Goal: Transaction & Acquisition: Purchase product/service

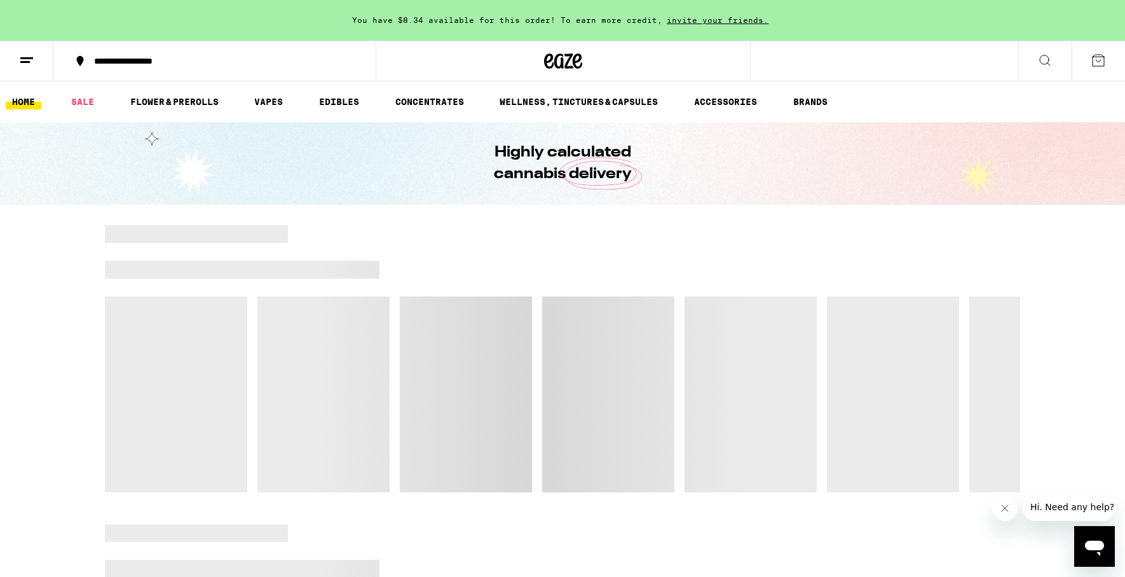
click at [1004, 518] on button "Close message from company" at bounding box center [1004, 507] width 25 height 25
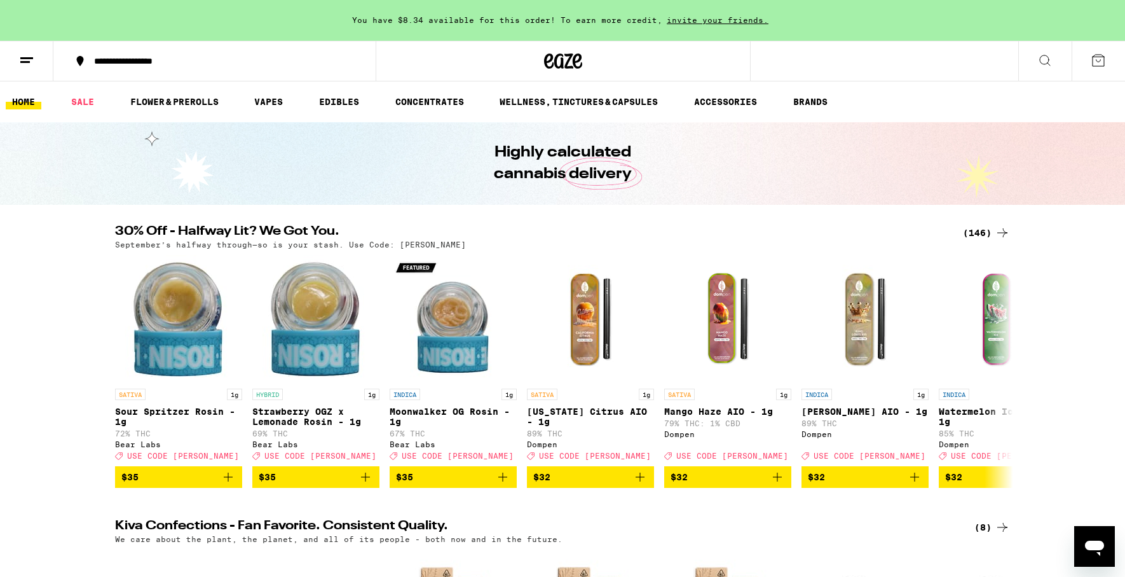
click at [997, 230] on icon at bounding box center [1002, 232] width 15 height 15
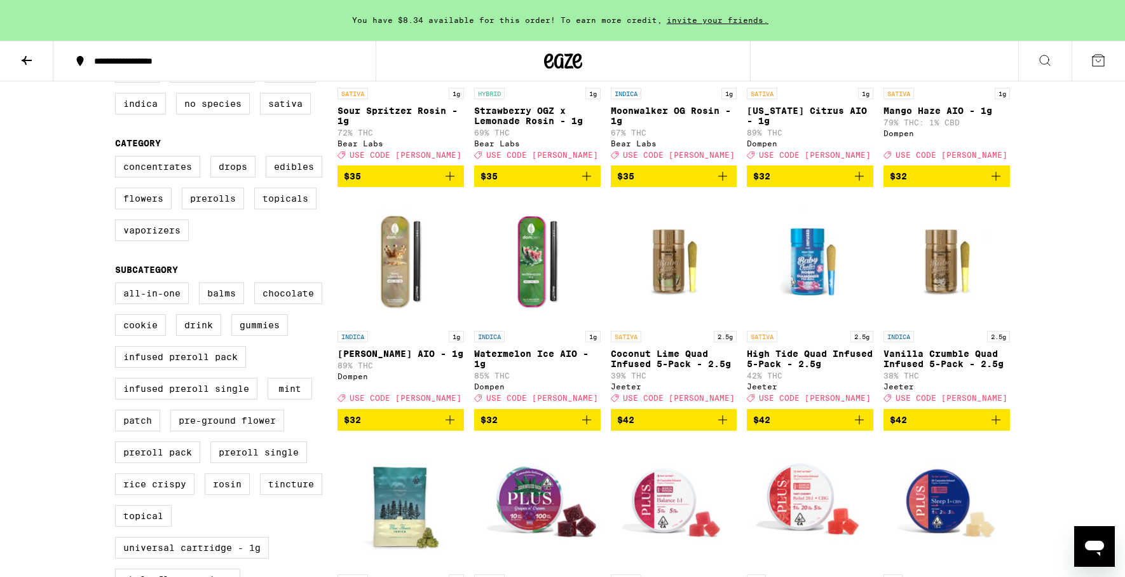
scroll to position [202, 0]
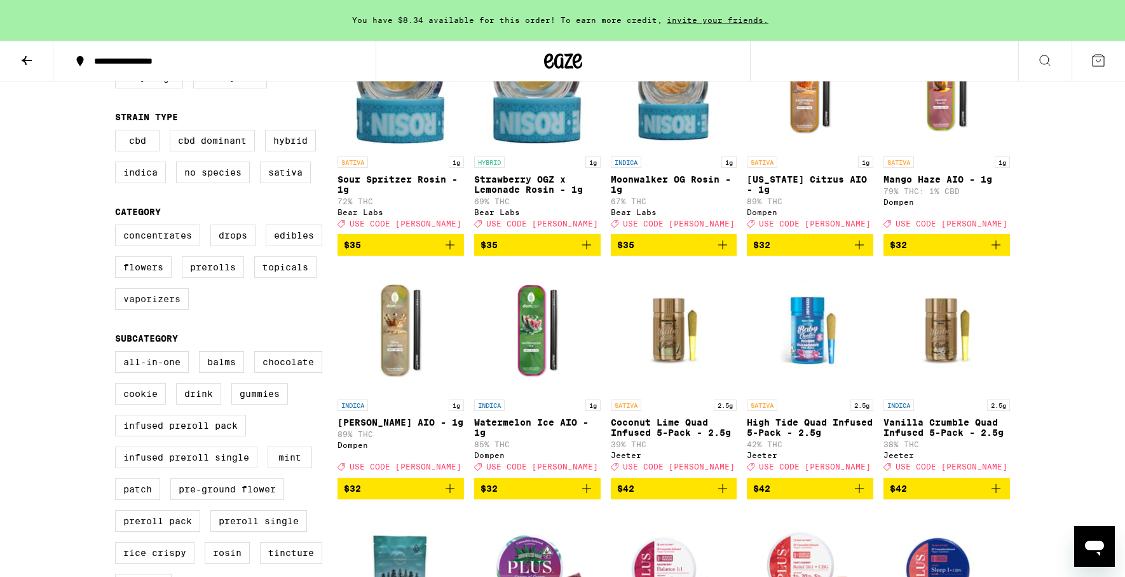
click at [153, 306] on label "Vaporizers" at bounding box center [152, 299] width 74 height 22
click at [118, 227] on input "Vaporizers" at bounding box center [118, 226] width 1 height 1
checkbox input "true"
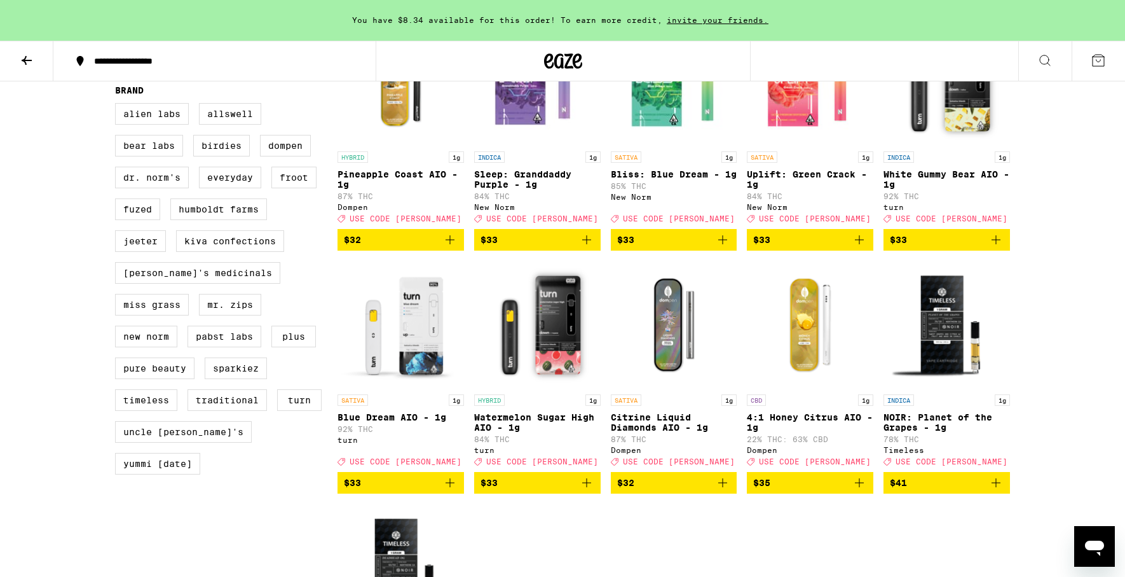
scroll to position [1140, 0]
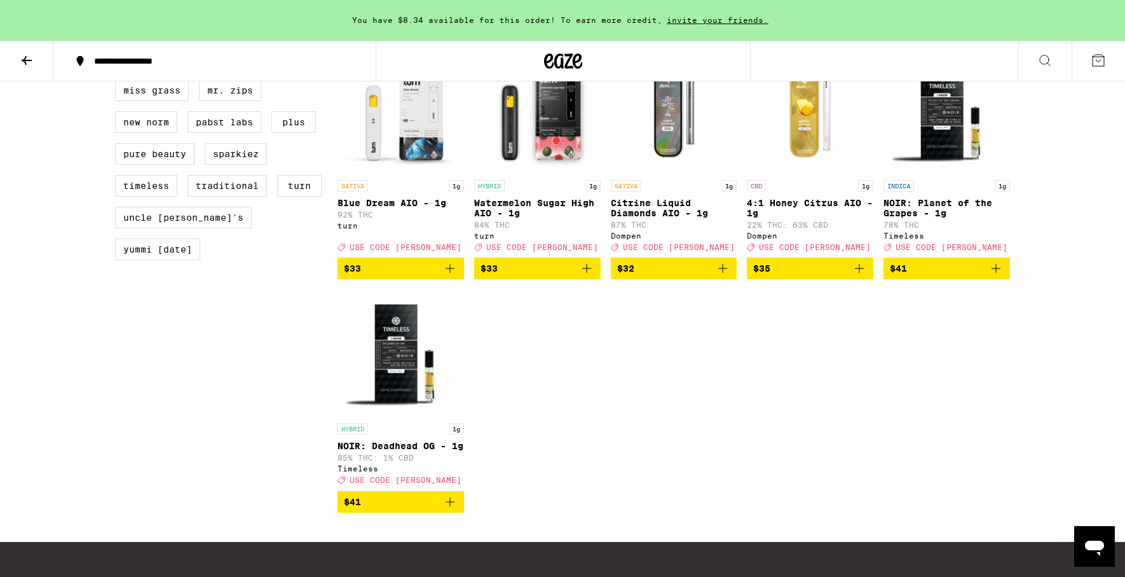
click at [452, 276] on icon "Add to bag" at bounding box center [450, 268] width 15 height 15
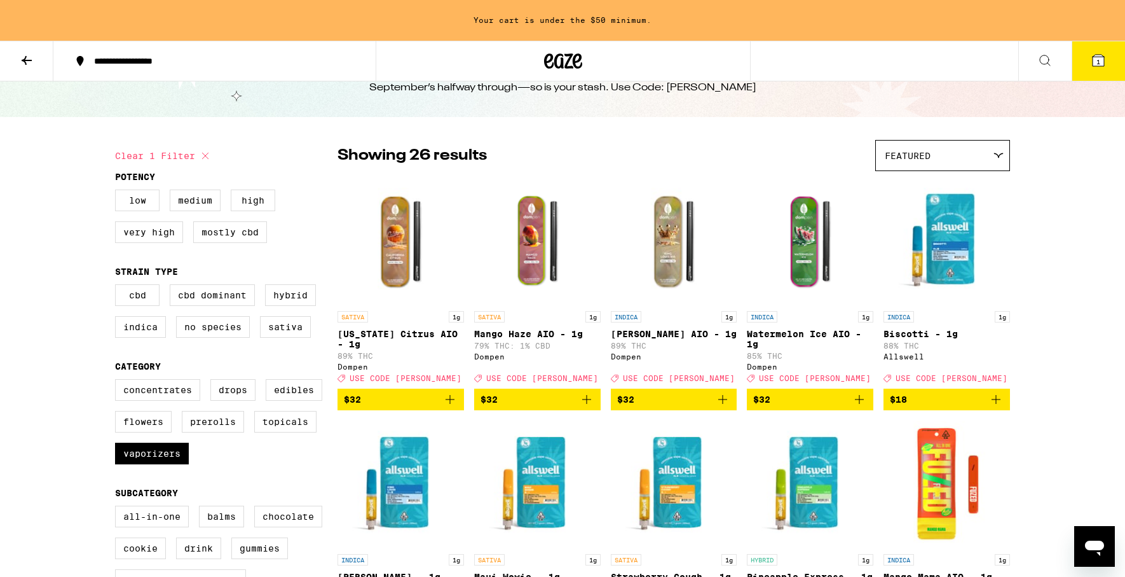
scroll to position [51, 0]
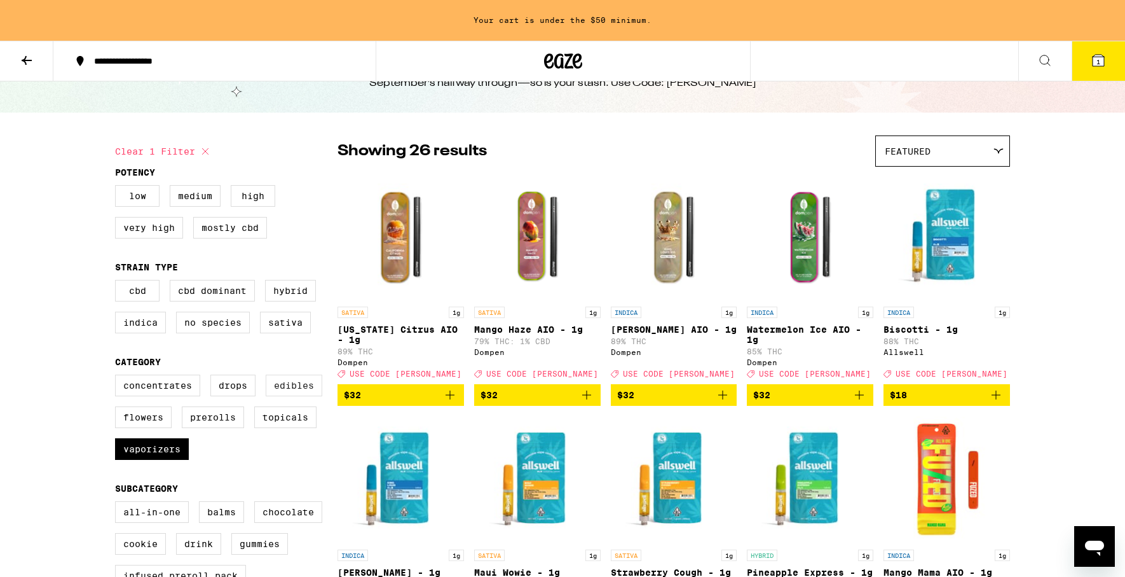
click at [291, 391] on label "Edibles" at bounding box center [294, 385] width 57 height 22
click at [118, 377] on input "Edibles" at bounding box center [118, 376] width 1 height 1
checkbox input "true"
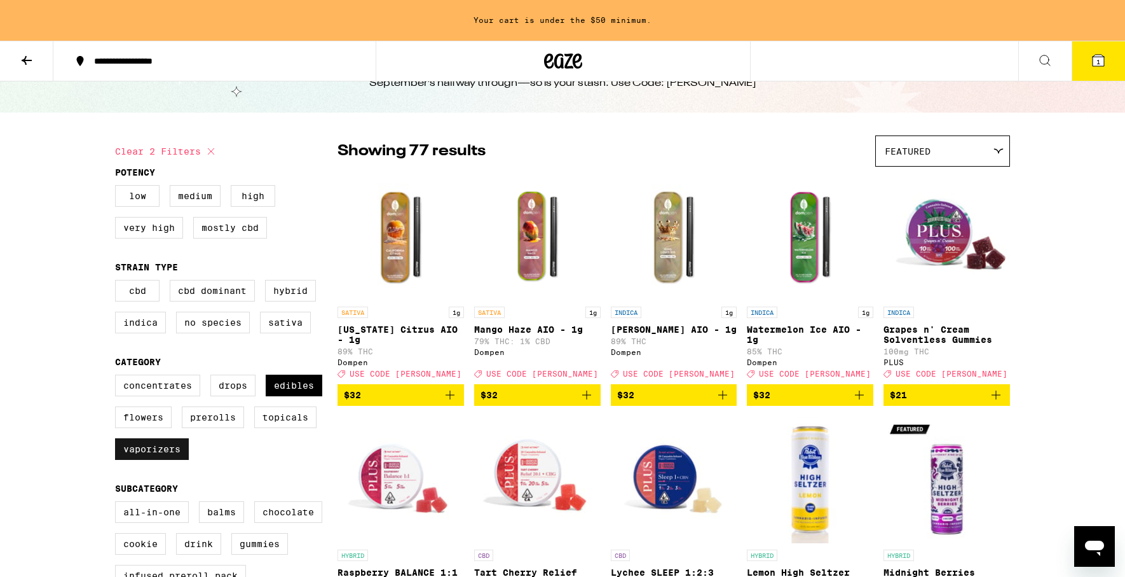
click at [128, 460] on label "Vaporizers" at bounding box center [152, 449] width 74 height 22
click at [118, 377] on input "Vaporizers" at bounding box center [118, 376] width 1 height 1
checkbox input "false"
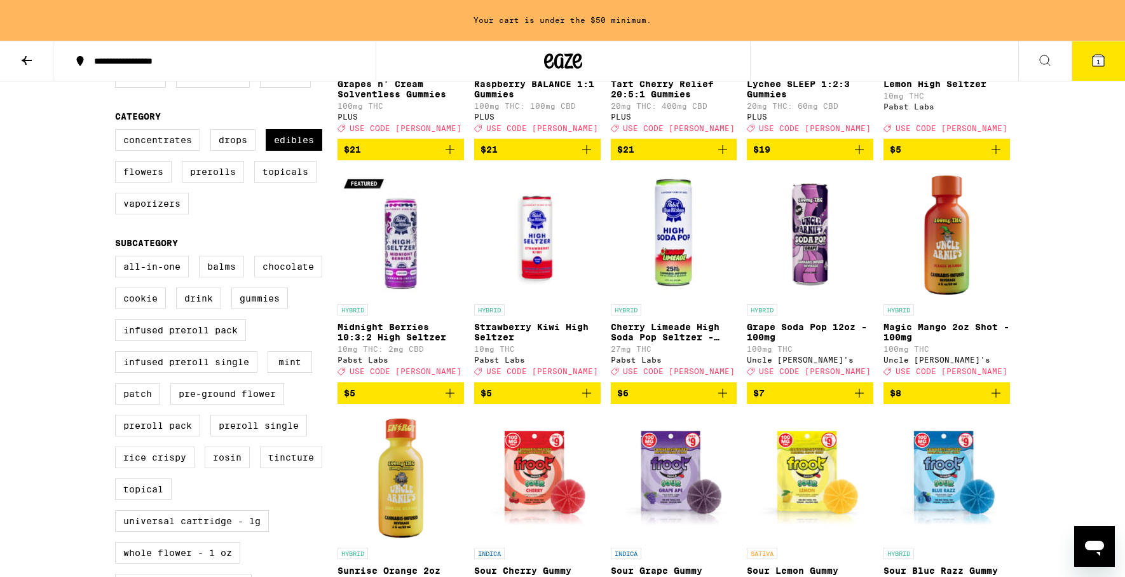
scroll to position [136, 0]
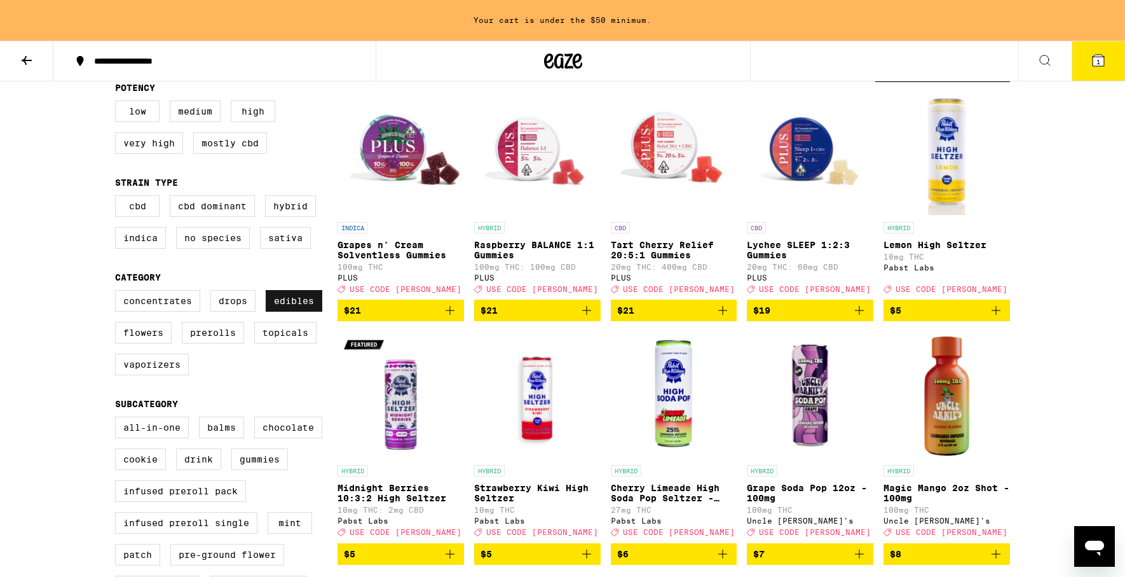
click at [305, 310] on label "Edibles" at bounding box center [294, 301] width 57 height 22
click at [118, 292] on input "Edibles" at bounding box center [118, 292] width 1 height 1
checkbox input "false"
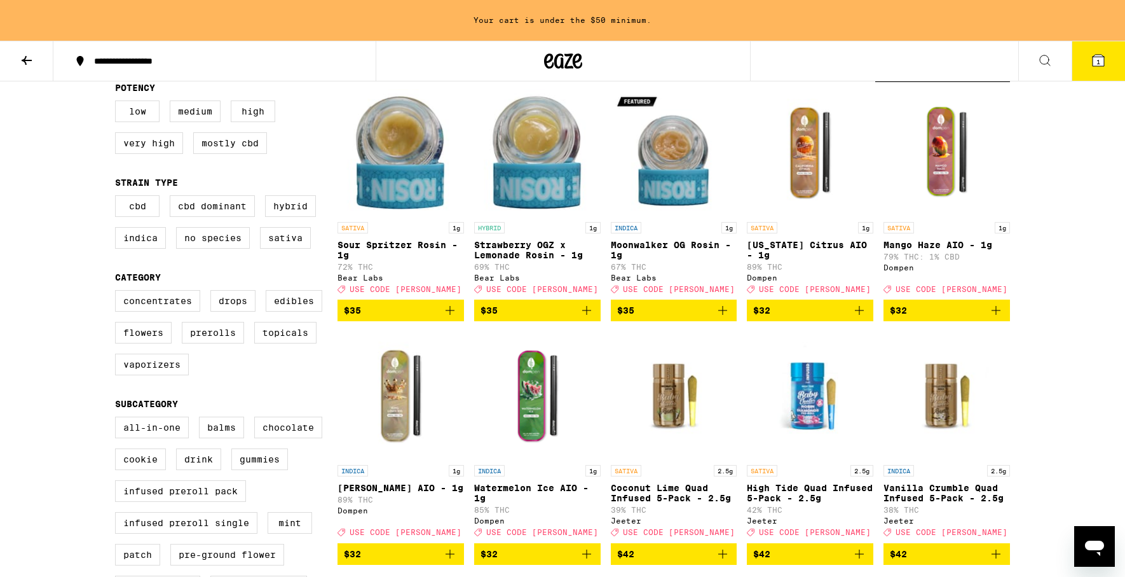
click at [224, 329] on div "Concentrates Drops Edibles Flowers Prerolls Topicals Vaporizers" at bounding box center [226, 337] width 223 height 95
click at [221, 342] on label "Prerolls" at bounding box center [213, 333] width 62 height 22
click at [118, 292] on input "Prerolls" at bounding box center [118, 292] width 1 height 1
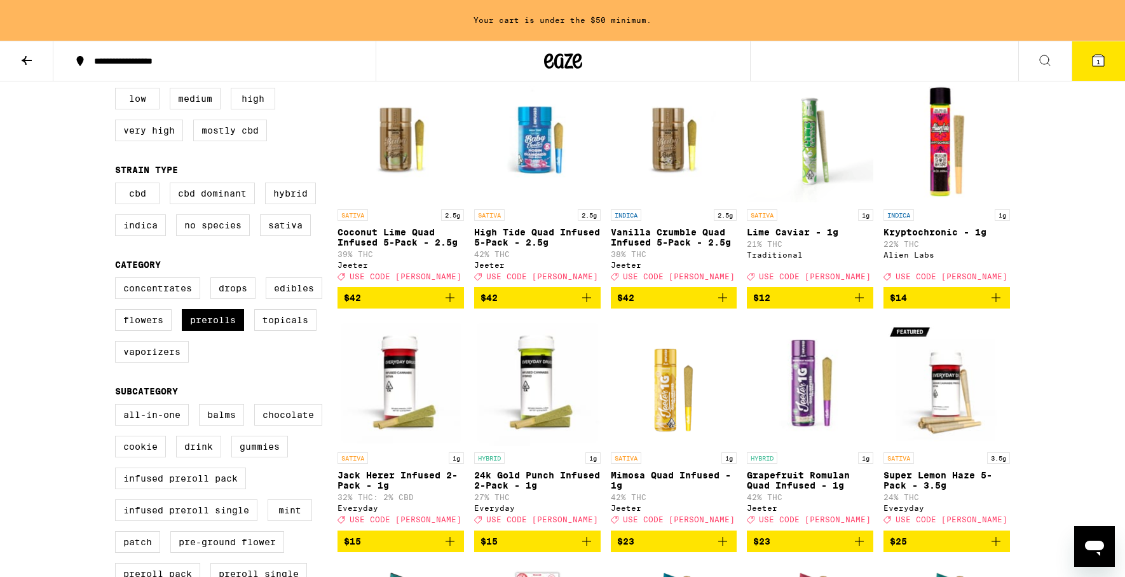
scroll to position [146, 0]
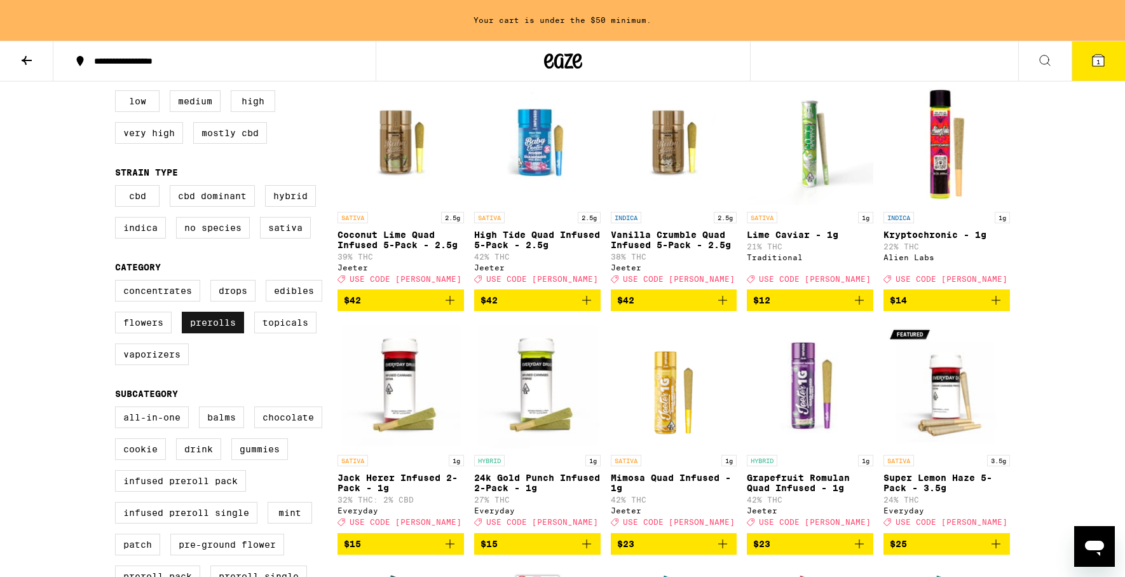
click at [223, 333] on label "Prerolls" at bounding box center [213, 323] width 62 height 22
click at [118, 282] on input "Prerolls" at bounding box center [118, 282] width 1 height 1
checkbox input "false"
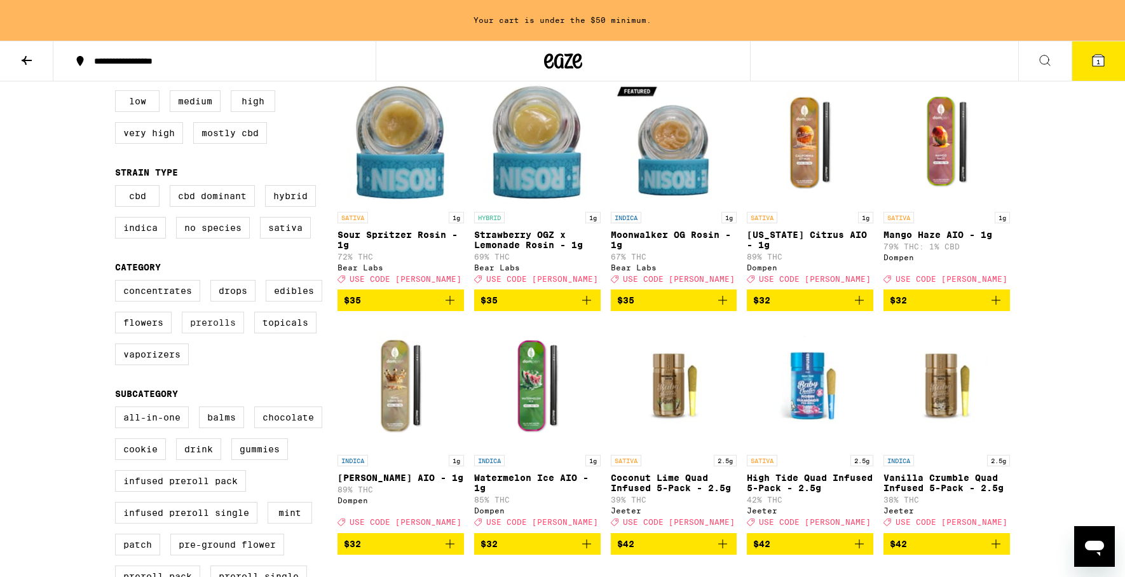
scroll to position [145, 0]
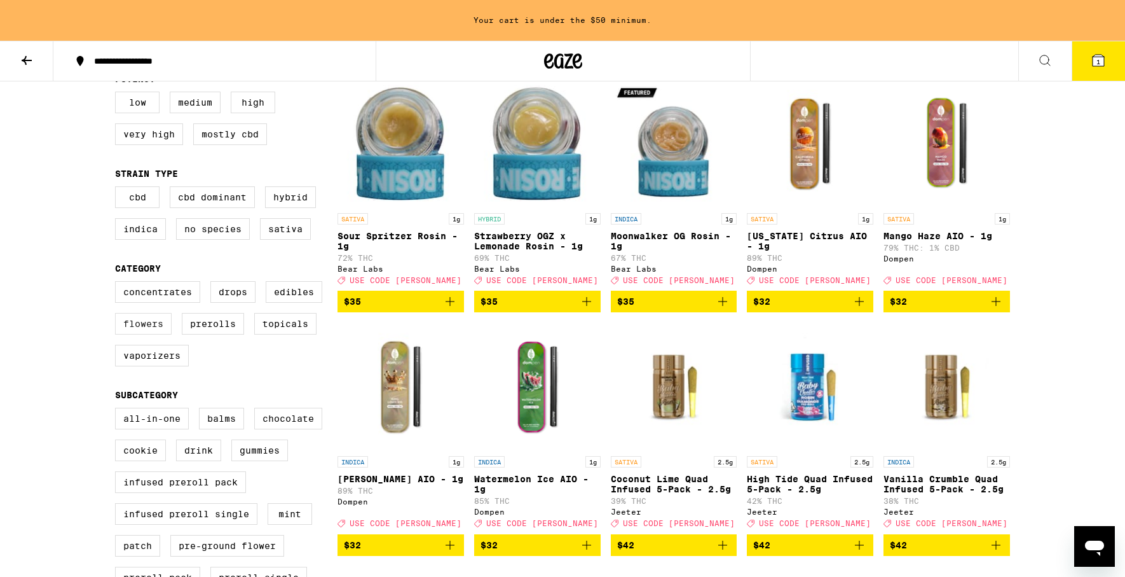
click at [144, 334] on label "Flowers" at bounding box center [143, 324] width 57 height 22
click at [118, 284] on input "Flowers" at bounding box center [118, 283] width 1 height 1
checkbox input "true"
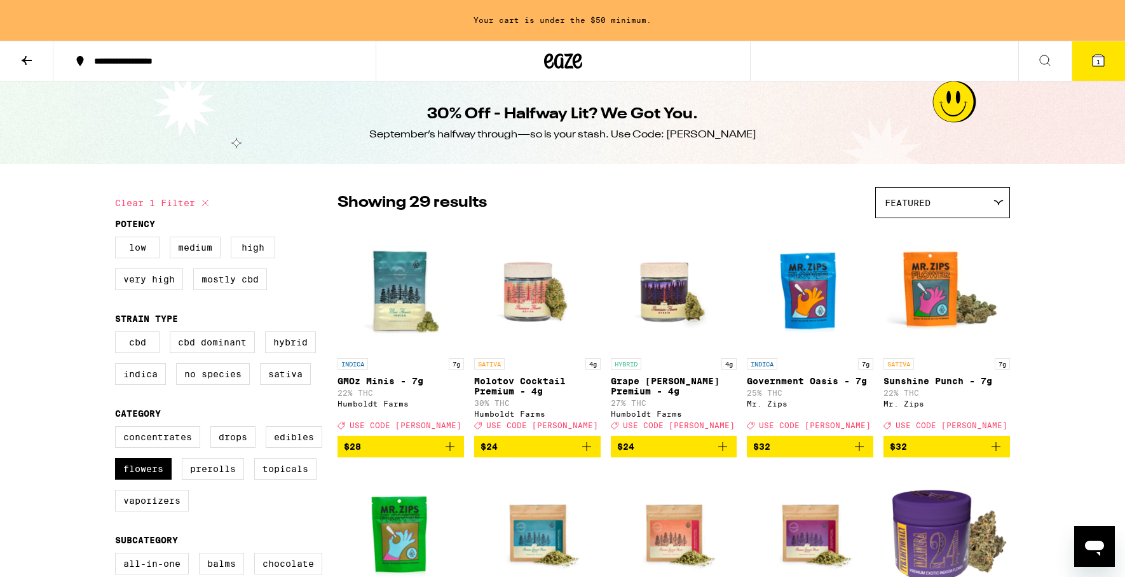
click at [586, 454] on icon "Add to bag" at bounding box center [586, 446] width 15 height 15
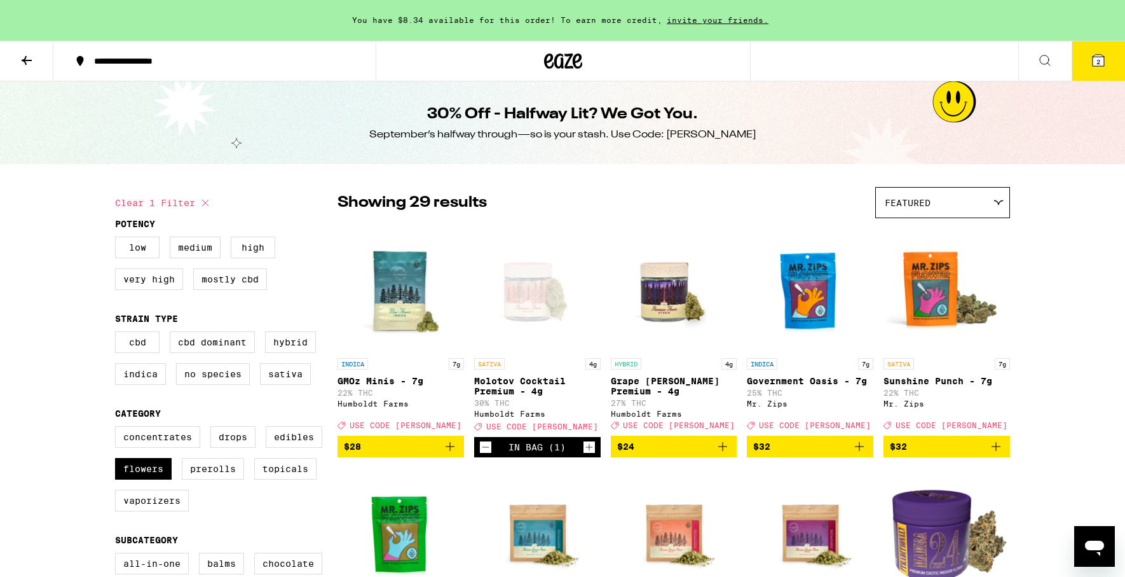
click at [1106, 64] on button "2" at bounding box center [1098, 60] width 53 height 39
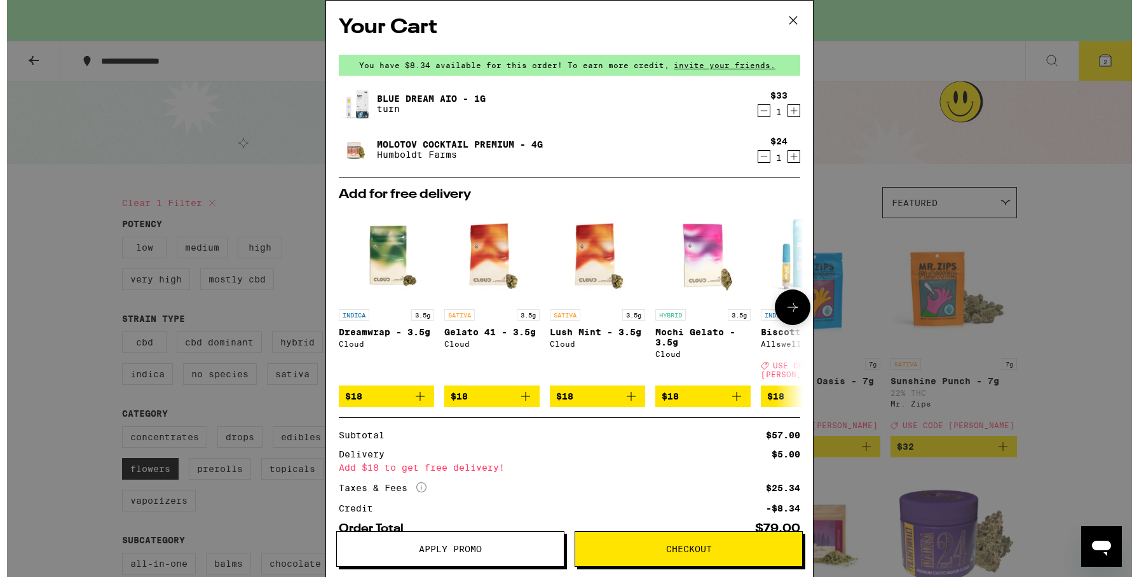
scroll to position [72, 0]
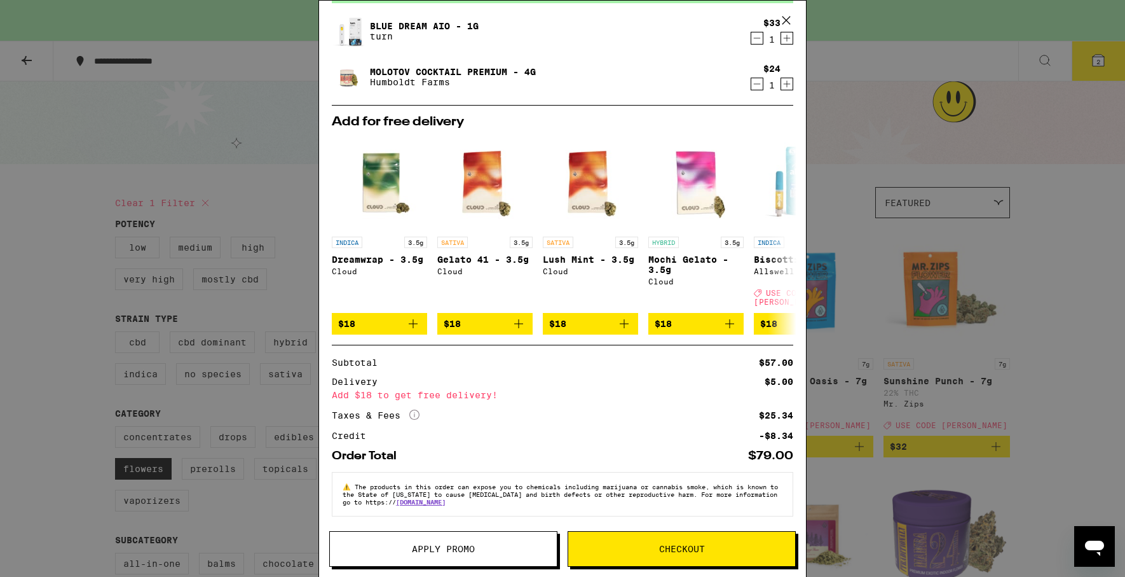
click at [447, 546] on span "Apply Promo" at bounding box center [443, 548] width 63 height 9
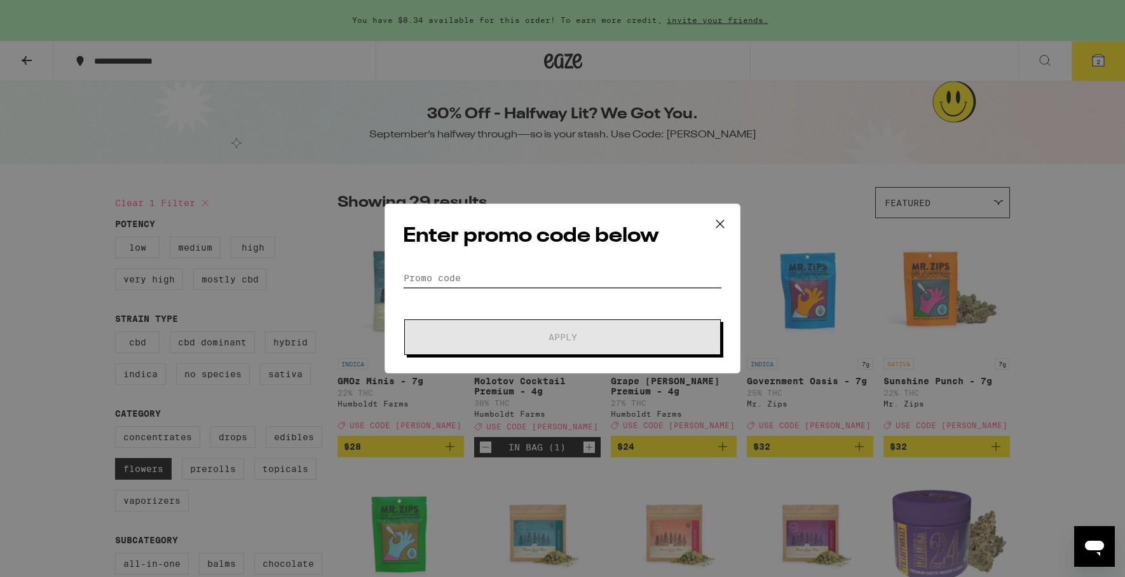
click at [483, 277] on input "Promo Code" at bounding box center [562, 277] width 319 height 19
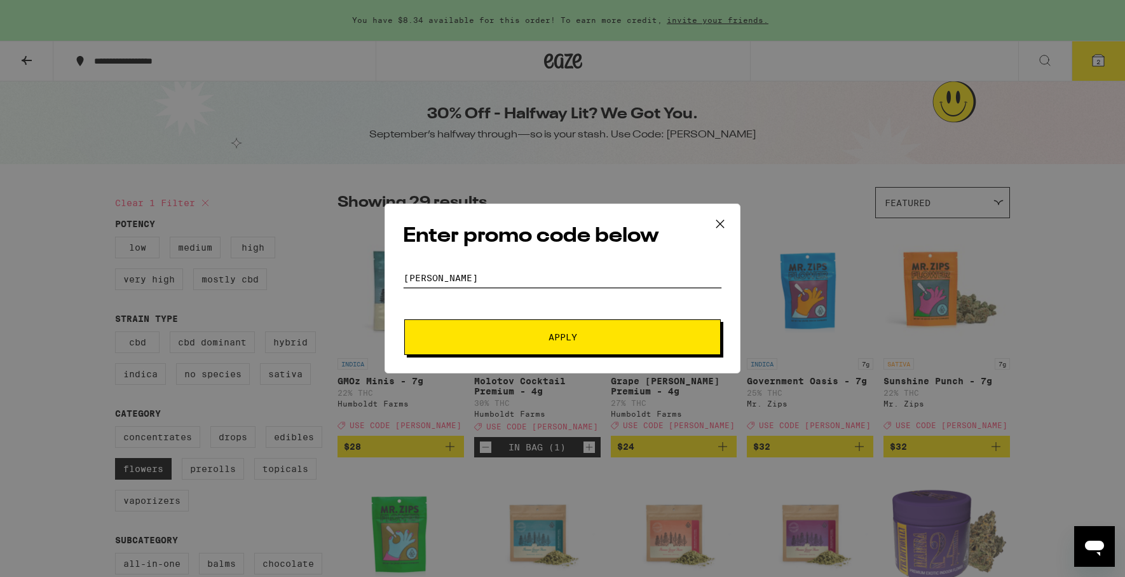
type input "[PERSON_NAME]"
click at [542, 338] on span "Apply" at bounding box center [562, 337] width 229 height 9
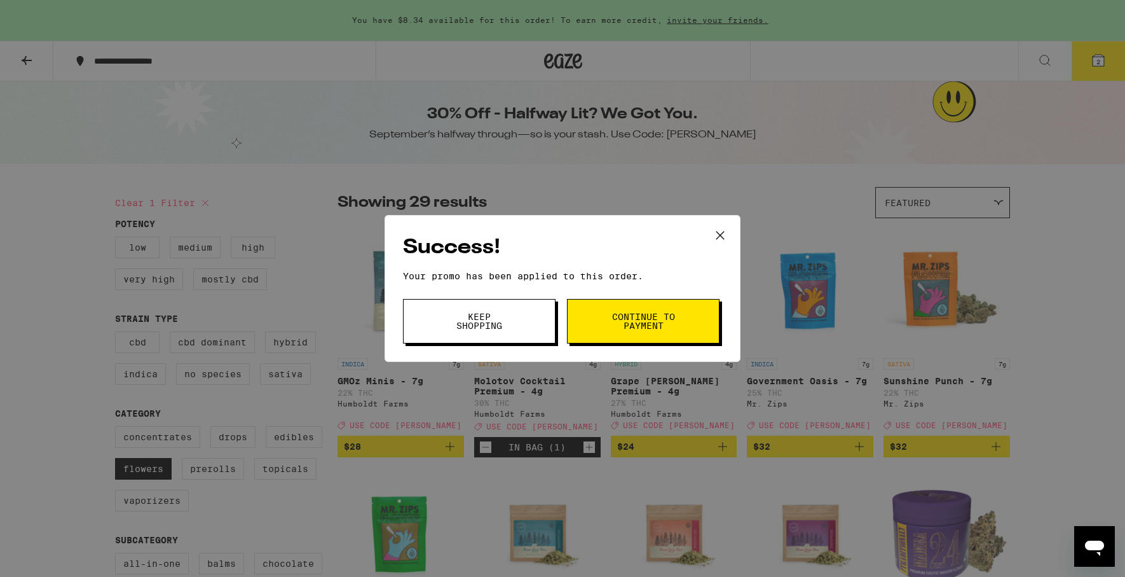
click at [612, 317] on span "Continue to payment" at bounding box center [643, 321] width 65 height 18
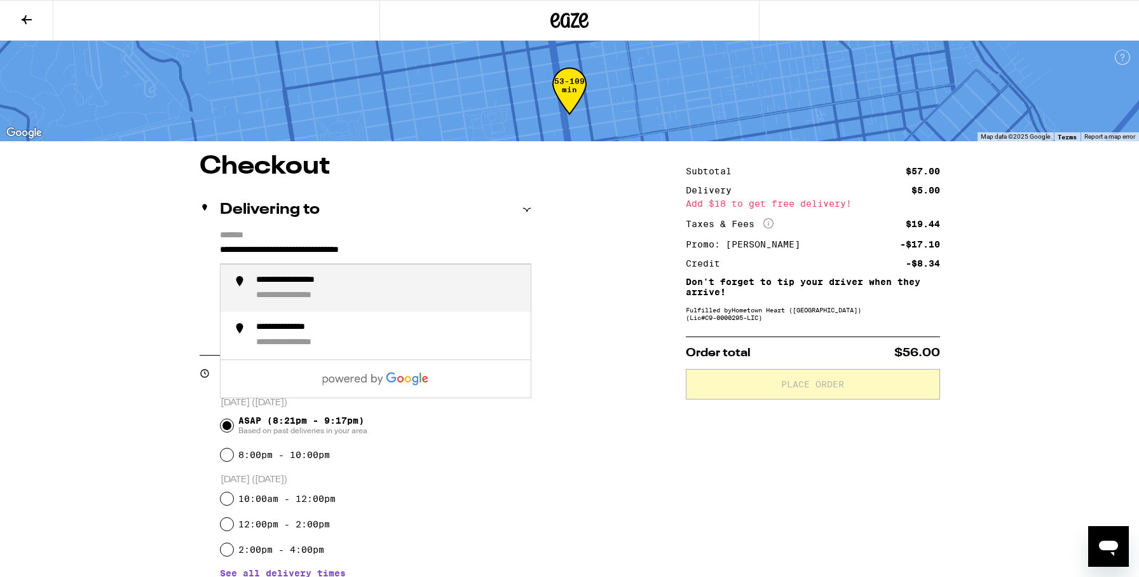
click at [420, 257] on input "**********" at bounding box center [376, 253] width 312 height 22
click at [404, 252] on input "**********" at bounding box center [376, 253] width 312 height 22
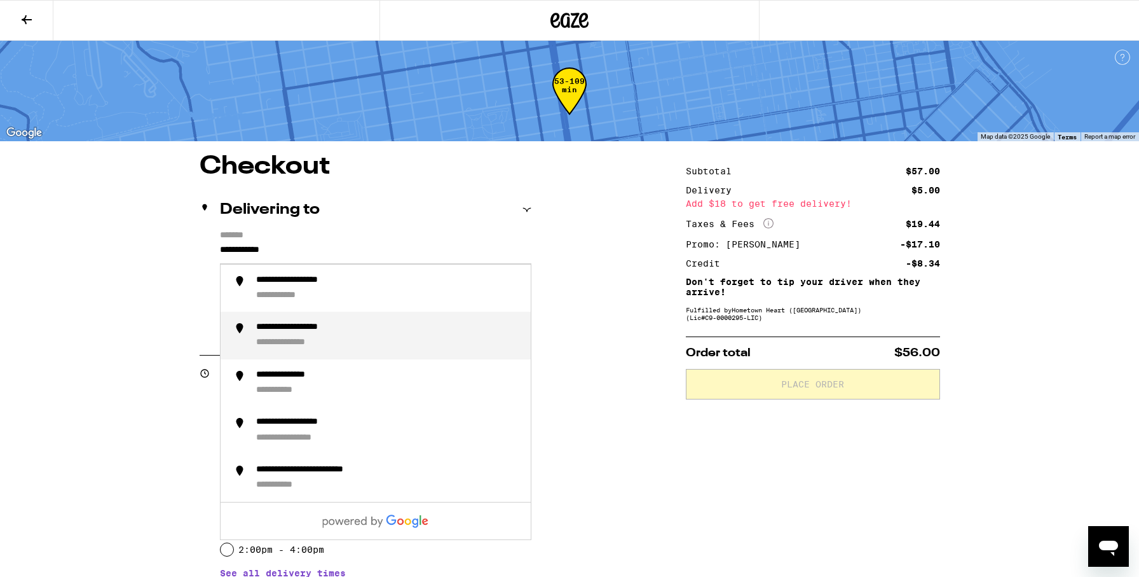
click at [389, 346] on div "**********" at bounding box center [388, 335] width 264 height 27
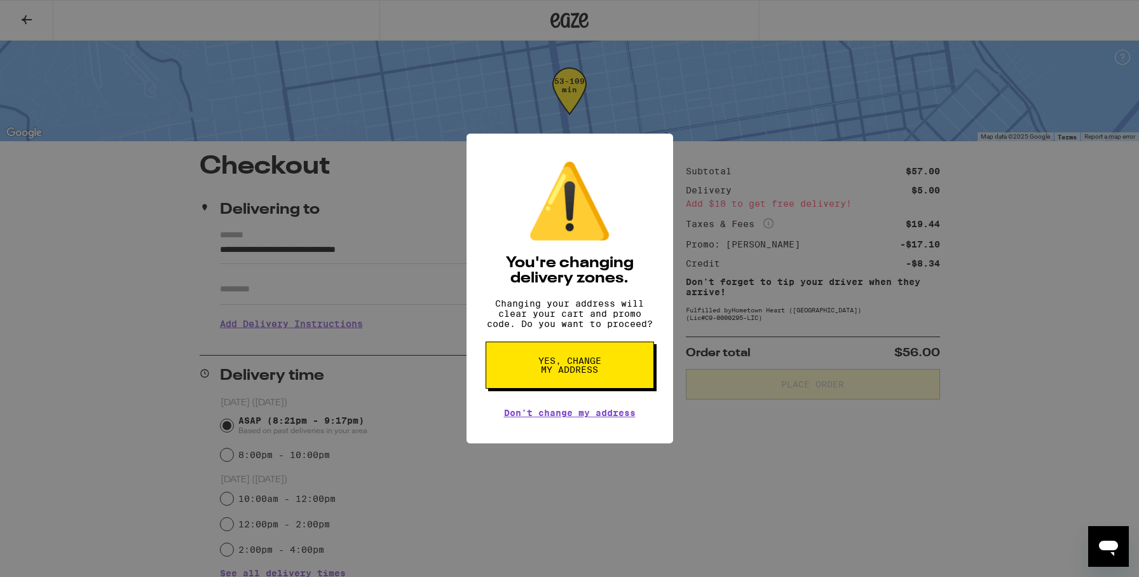
click at [546, 356] on button "Yes, change my address" at bounding box center [570, 364] width 168 height 47
type input "**********"
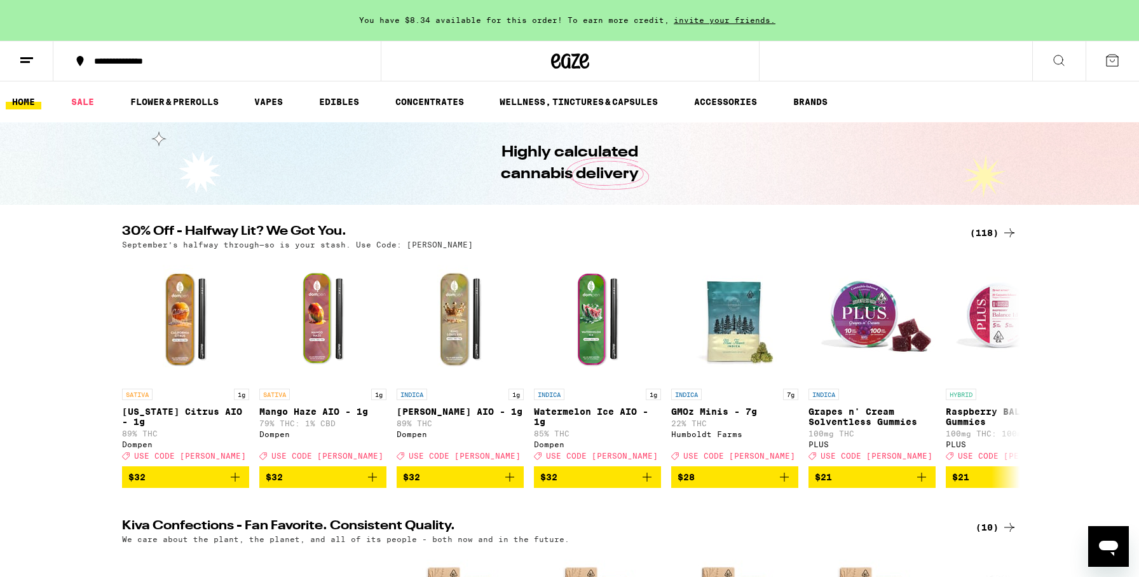
click at [1001, 230] on div "(118)" at bounding box center [993, 232] width 47 height 15
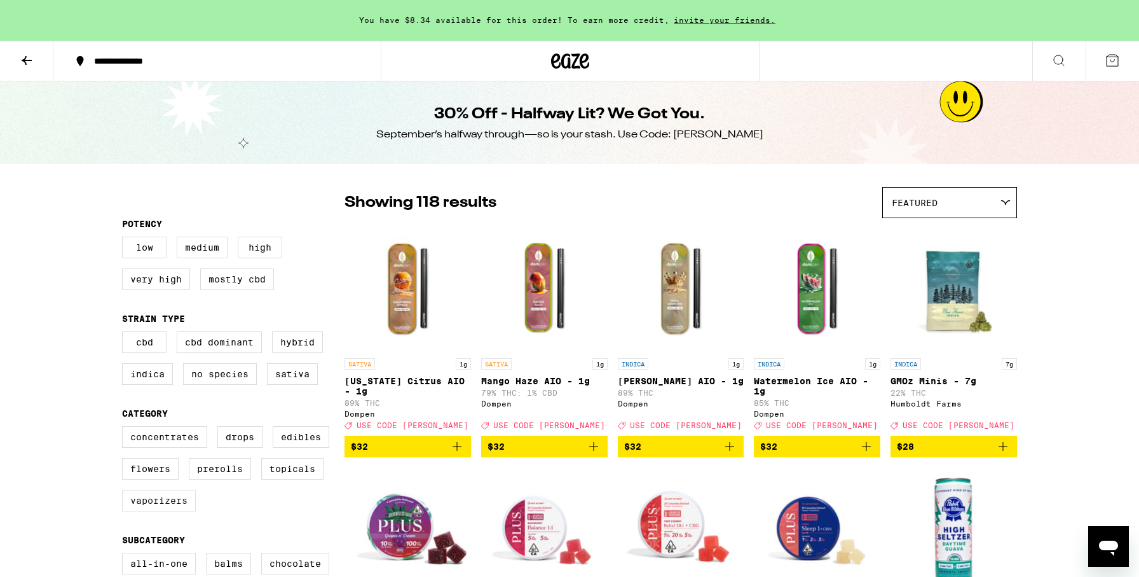
click at [139, 511] on label "Vaporizers" at bounding box center [159, 501] width 74 height 22
click at [125, 429] on input "Vaporizers" at bounding box center [125, 428] width 1 height 1
checkbox input "true"
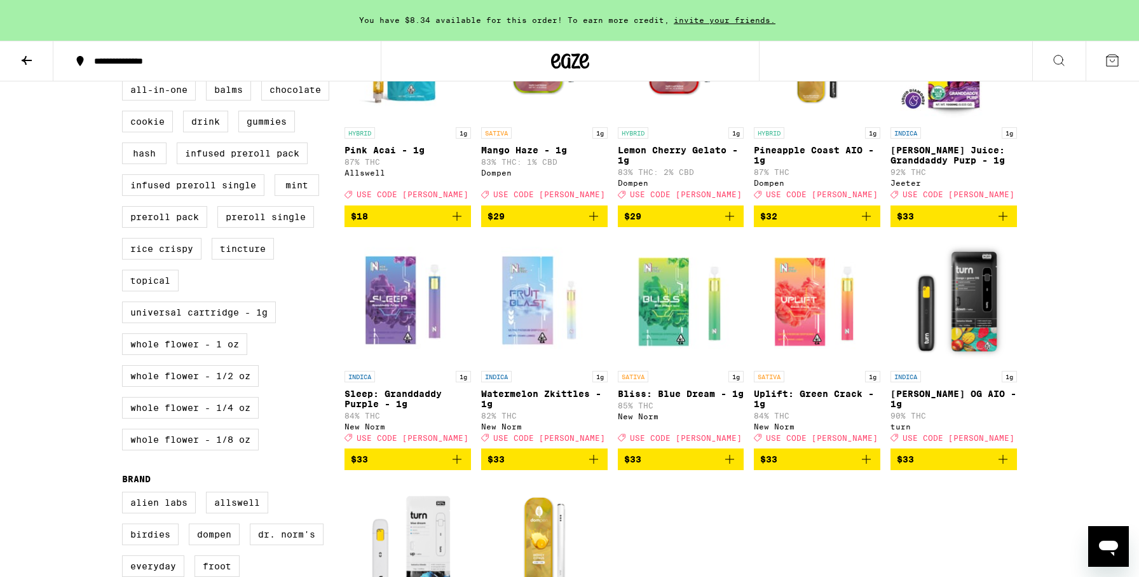
scroll to position [980, 0]
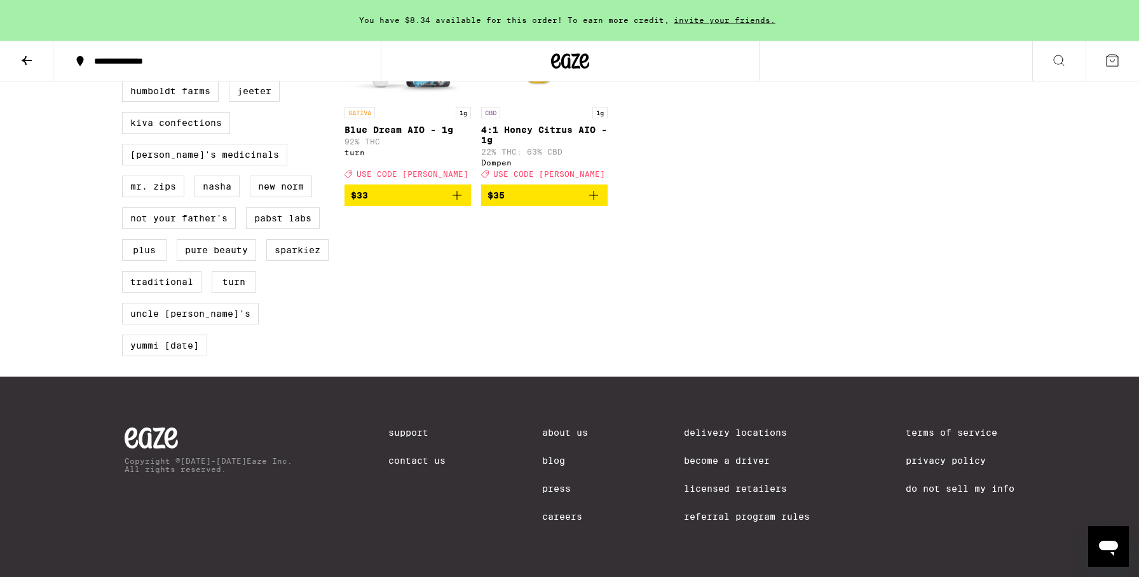
click at [455, 203] on icon "Add to bag" at bounding box center [456, 195] width 15 height 15
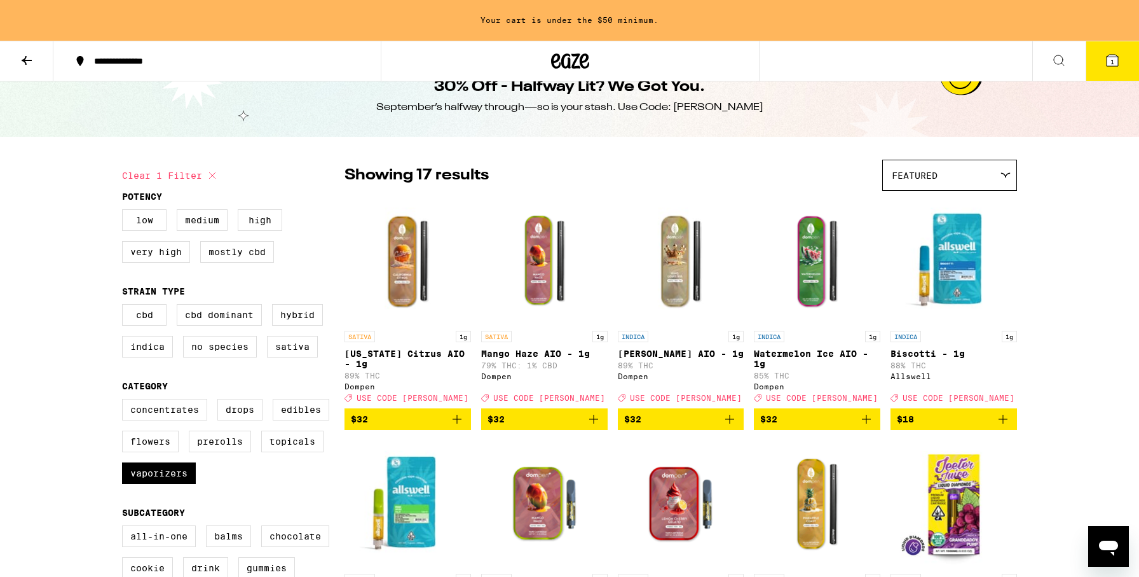
scroll to position [0, 0]
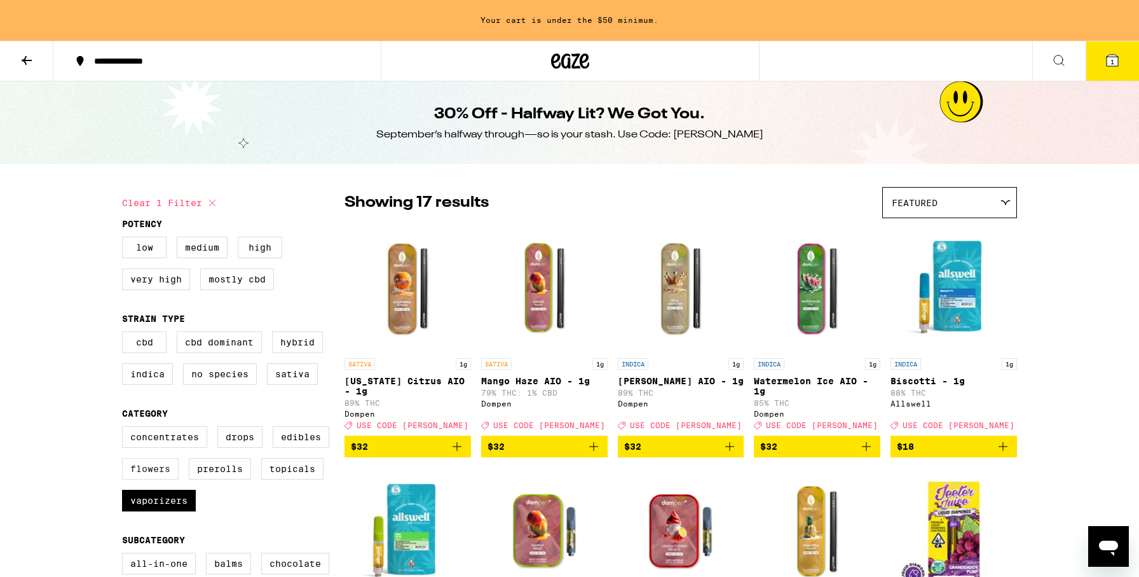
click at [160, 479] on label "Flowers" at bounding box center [150, 469] width 57 height 22
click at [125, 429] on input "Flowers" at bounding box center [125, 428] width 1 height 1
checkbox input "true"
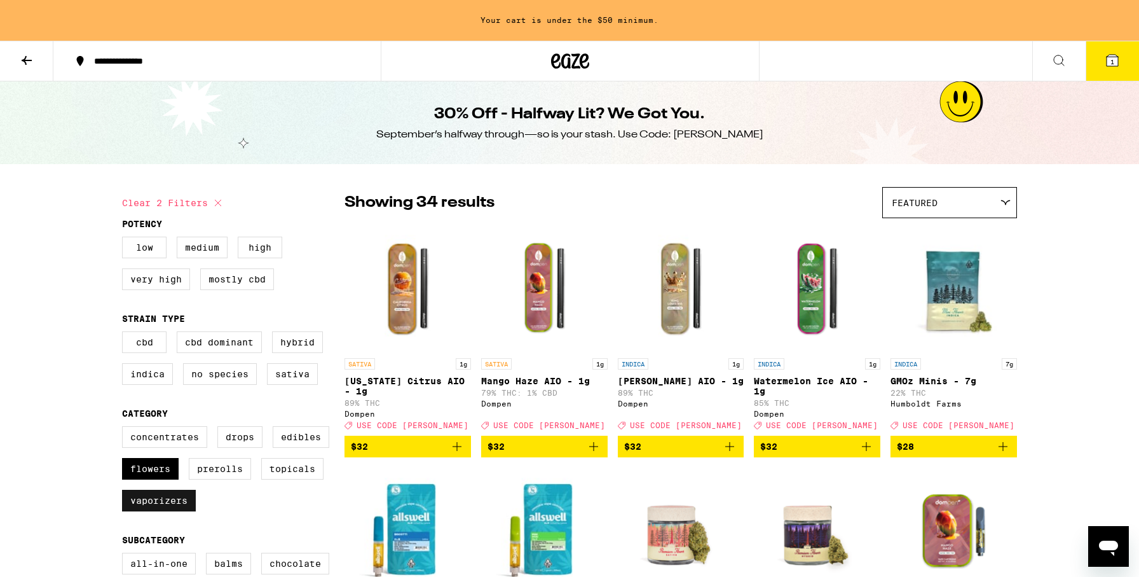
click at [170, 511] on label "Vaporizers" at bounding box center [159, 501] width 74 height 22
click at [125, 429] on input "Vaporizers" at bounding box center [125, 428] width 1 height 1
checkbox input "false"
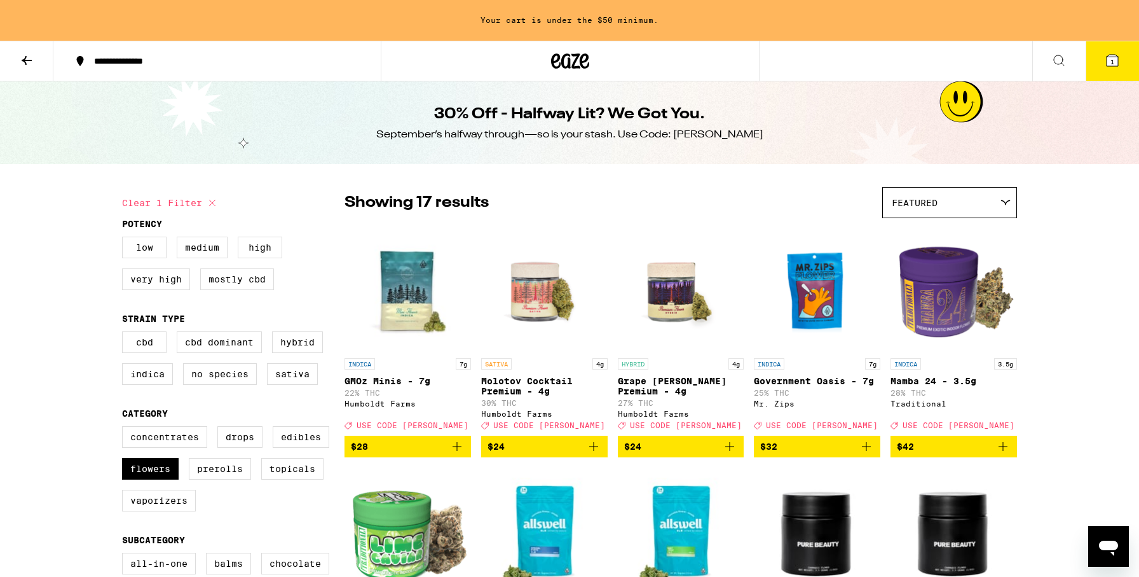
click at [595, 453] on icon "Add to bag" at bounding box center [593, 446] width 15 height 15
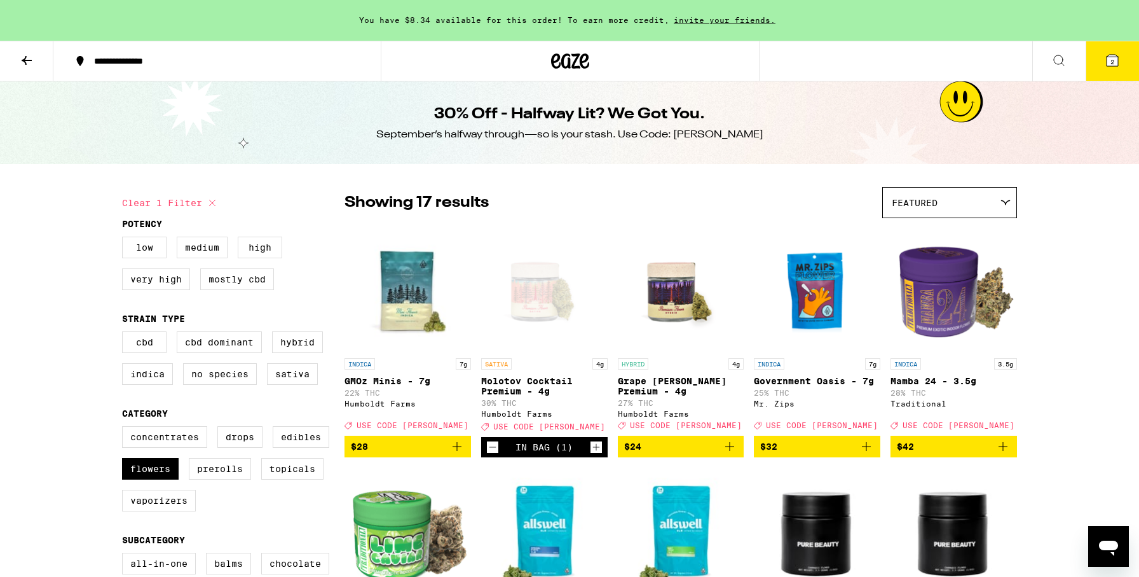
click at [1107, 62] on icon at bounding box center [1112, 60] width 11 height 11
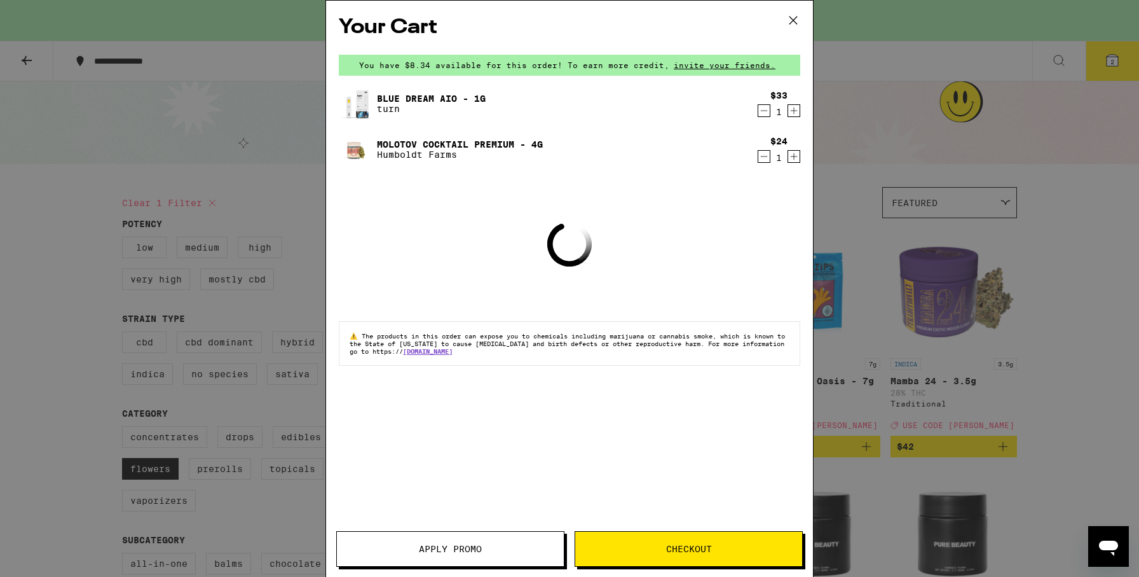
click at [443, 549] on span "Apply Promo" at bounding box center [450, 548] width 63 height 9
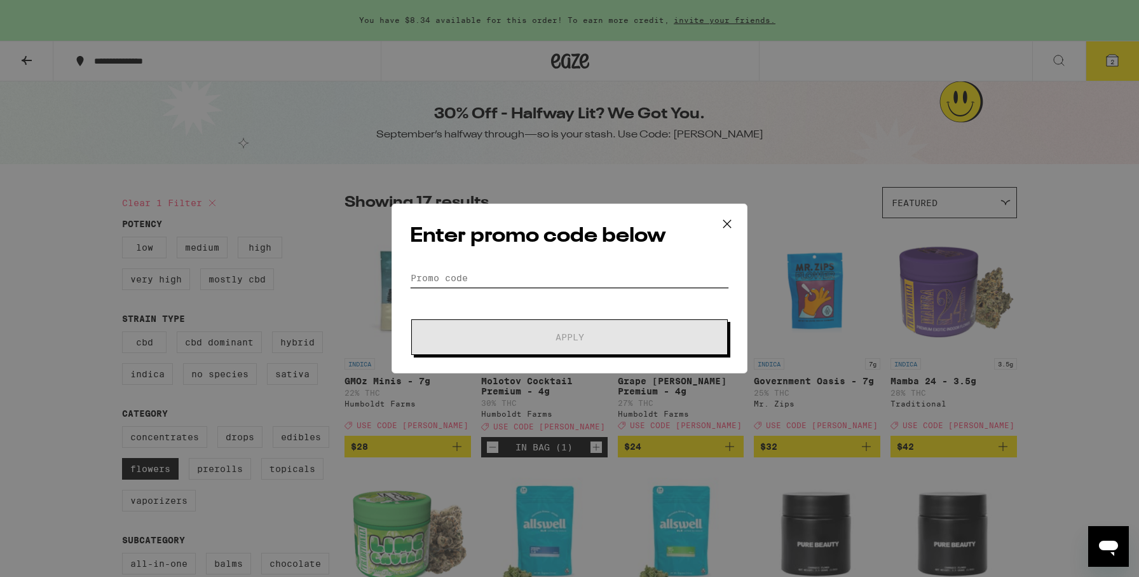
click at [544, 284] on input "Promo Code" at bounding box center [569, 277] width 319 height 19
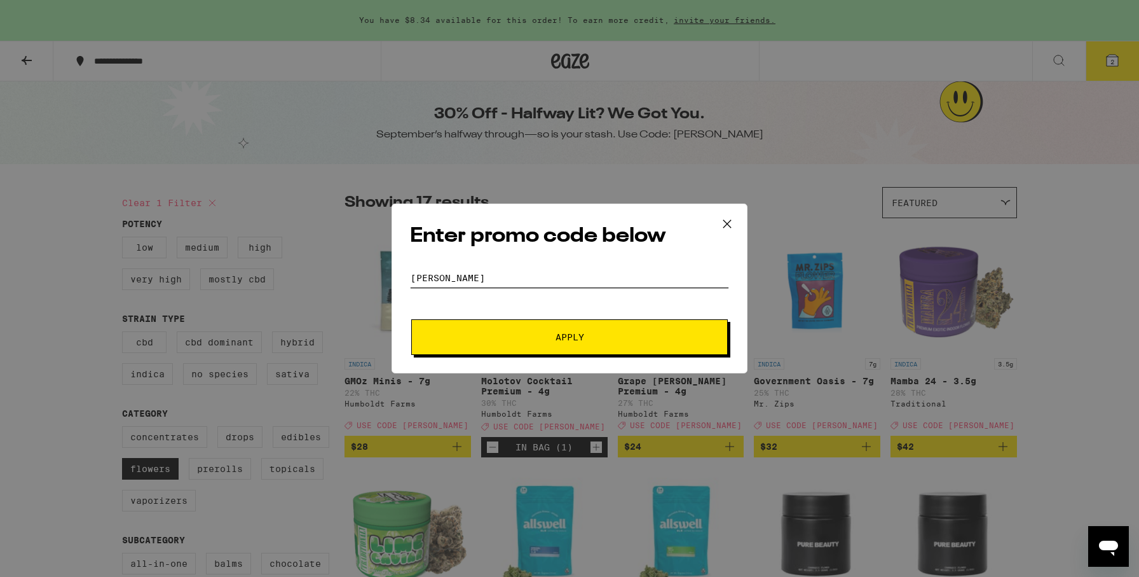
type input "[PERSON_NAME]"
click at [553, 343] on button "Apply" at bounding box center [569, 337] width 317 height 36
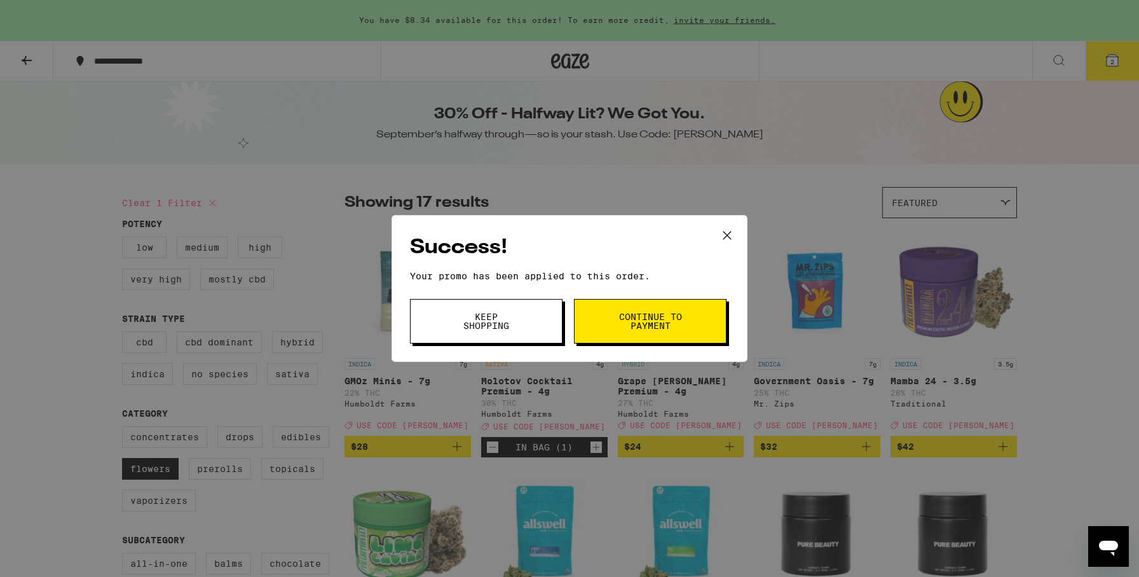
click at [656, 343] on button "Continue to payment" at bounding box center [650, 321] width 153 height 45
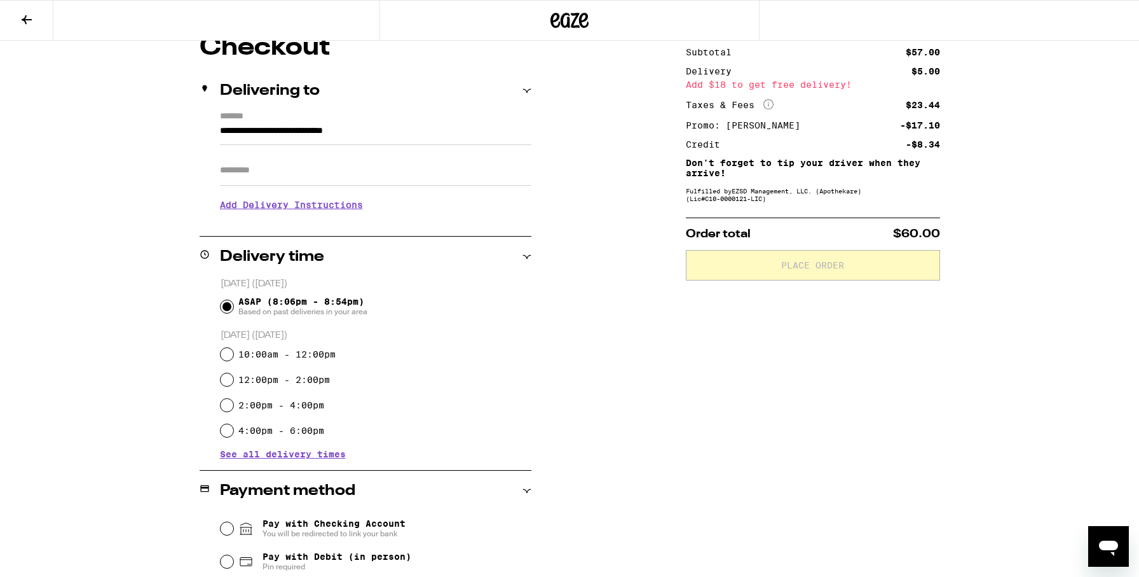
scroll to position [294, 0]
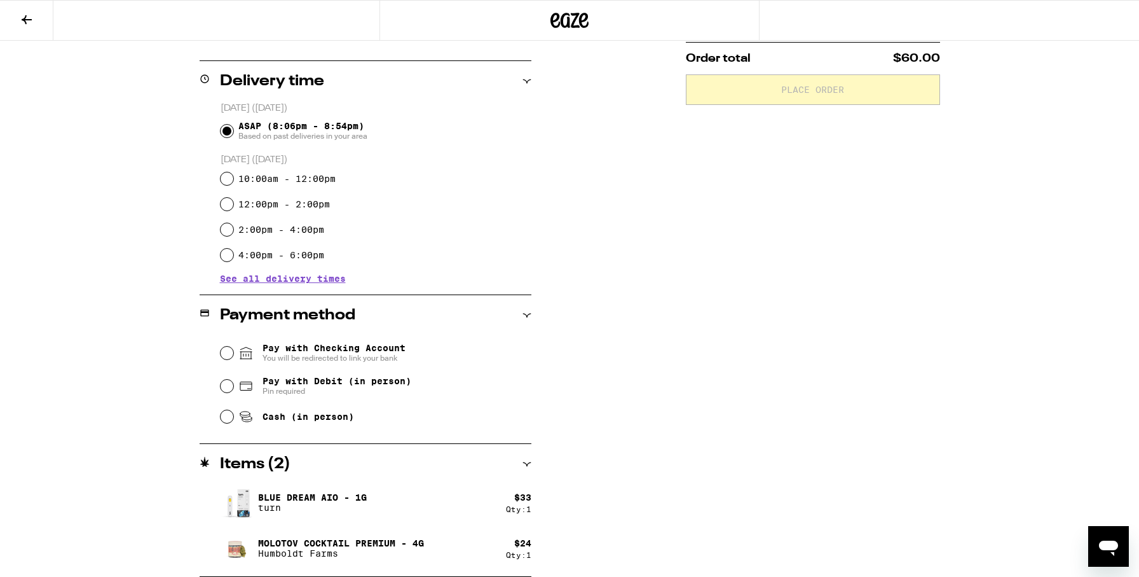
click at [298, 389] on span "Pin required" at bounding box center [337, 391] width 149 height 10
click at [233, 389] on input "Pay with Debit (in person) Pin required" at bounding box center [227, 386] width 13 height 13
radio input "true"
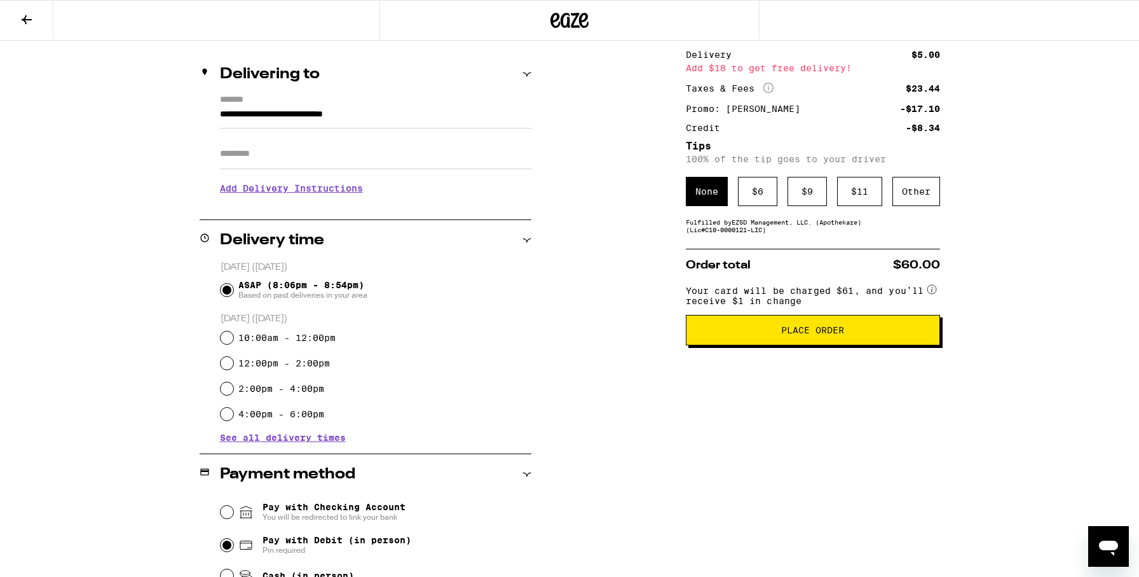
scroll to position [0, 0]
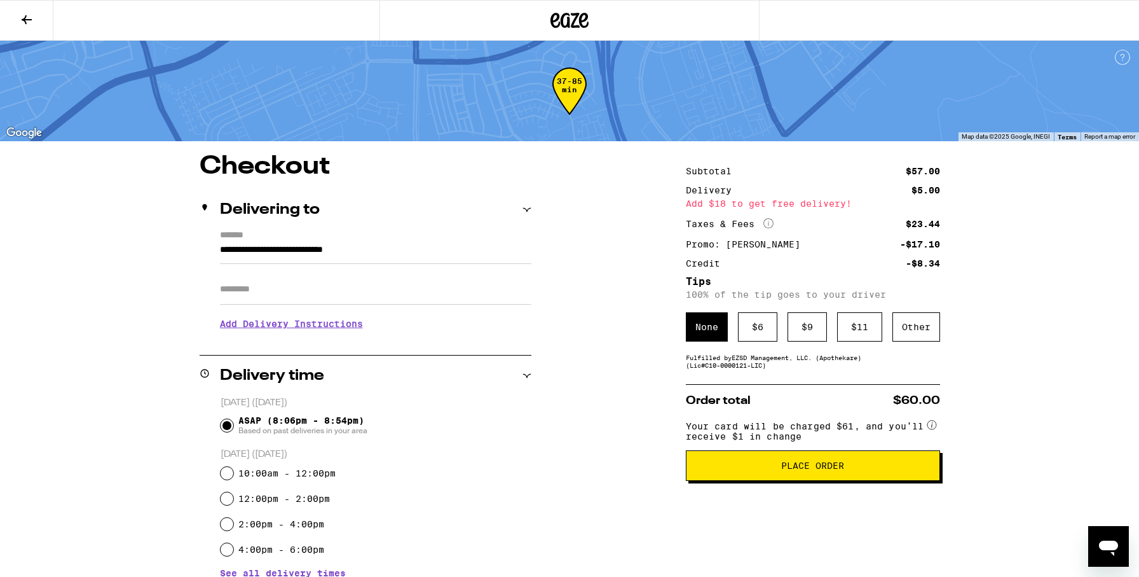
click at [355, 237] on label "*******" at bounding box center [376, 236] width 312 height 12
click at [355, 242] on input "**********" at bounding box center [376, 253] width 312 height 22
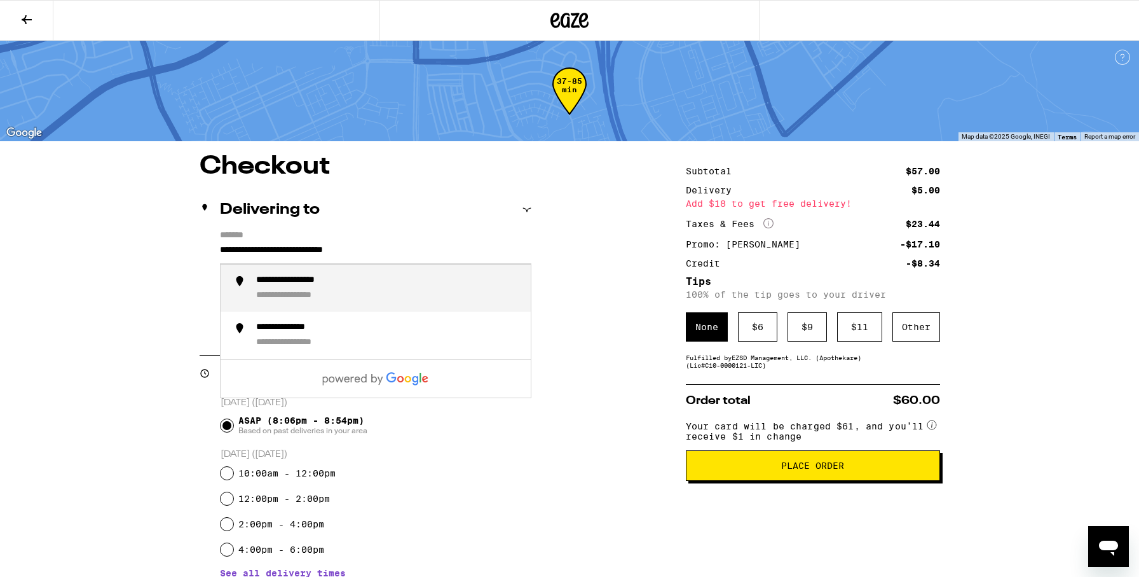
click at [360, 249] on input "**********" at bounding box center [376, 253] width 312 height 22
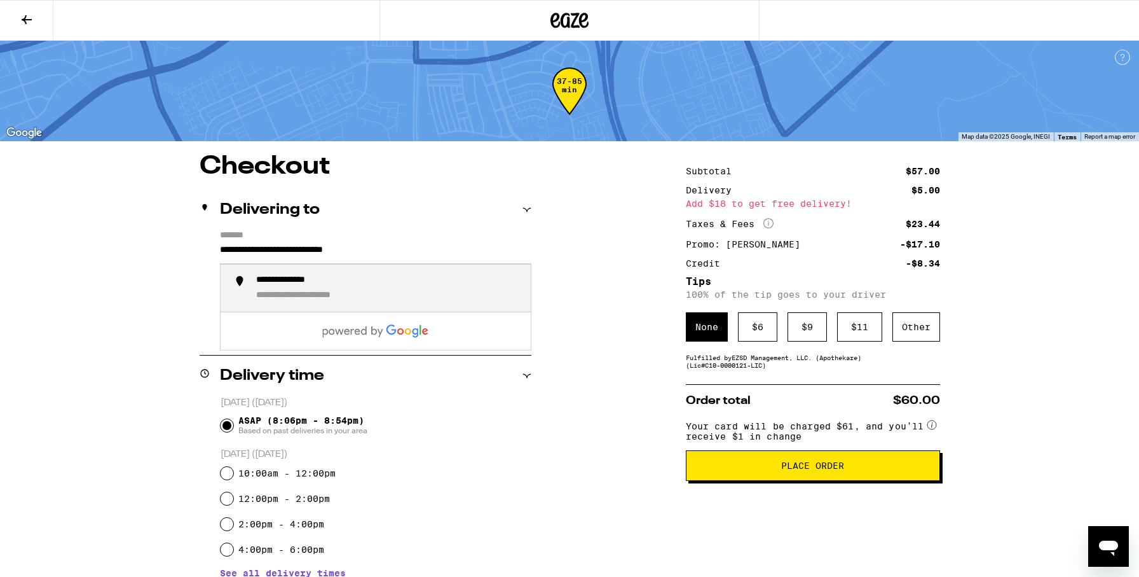
click at [350, 262] on input "**********" at bounding box center [376, 253] width 312 height 22
click at [350, 259] on input "**********" at bounding box center [376, 253] width 312 height 22
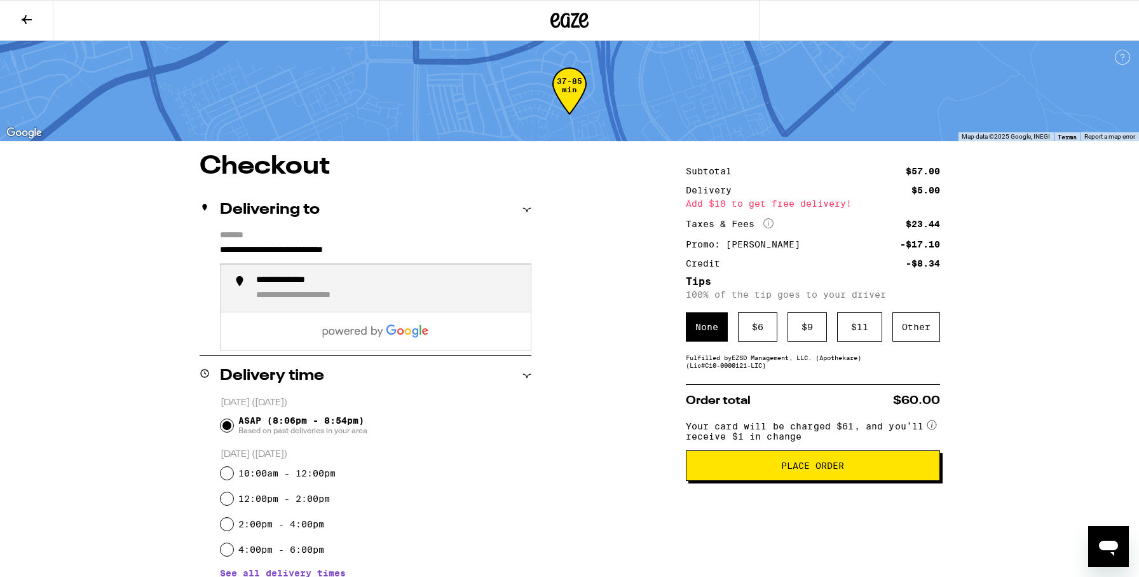
click at [350, 259] on input "**********" at bounding box center [376, 253] width 312 height 22
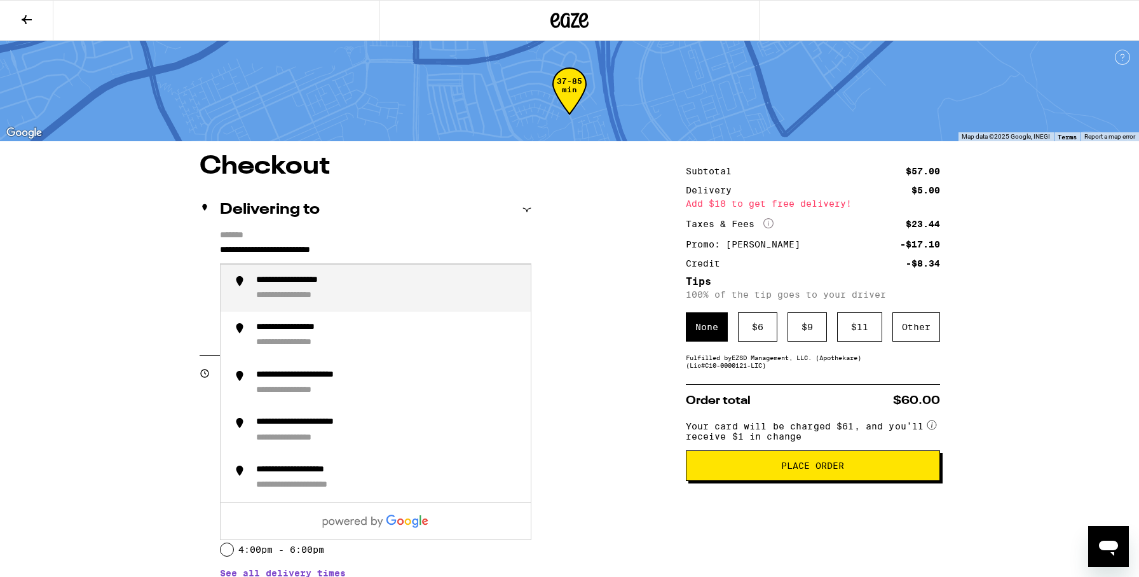
click at [363, 285] on div "**********" at bounding box center [310, 281] width 109 height 12
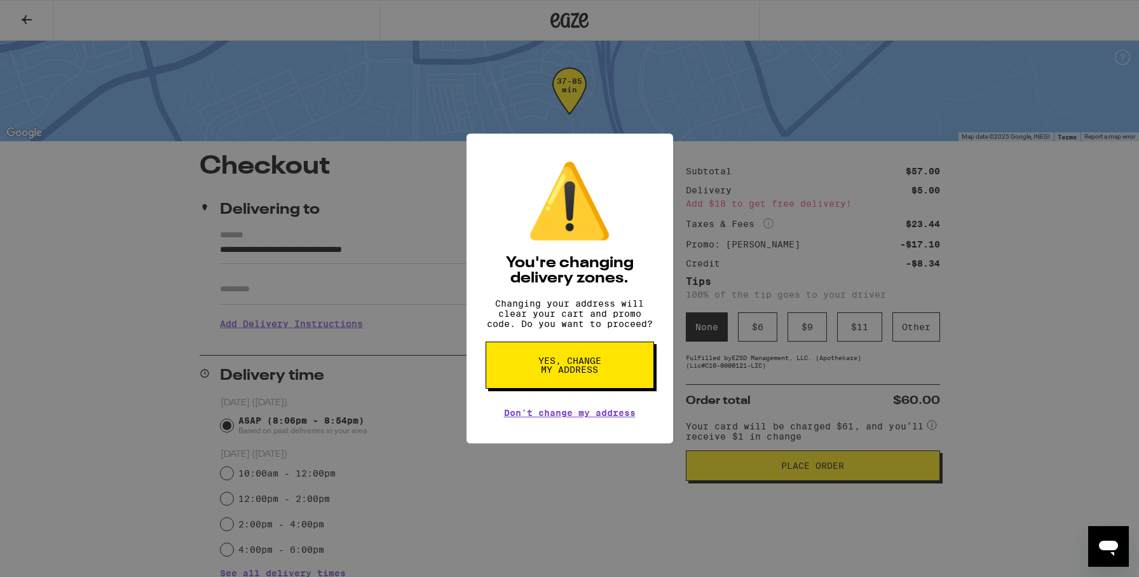
click at [559, 348] on div "⚠️ You're changing delivery zones. Changing your address will clear your cart a…" at bounding box center [570, 289] width 207 height 310
click at [559, 348] on button "Yes, change my address" at bounding box center [570, 364] width 168 height 47
type input "**********"
radio input "false"
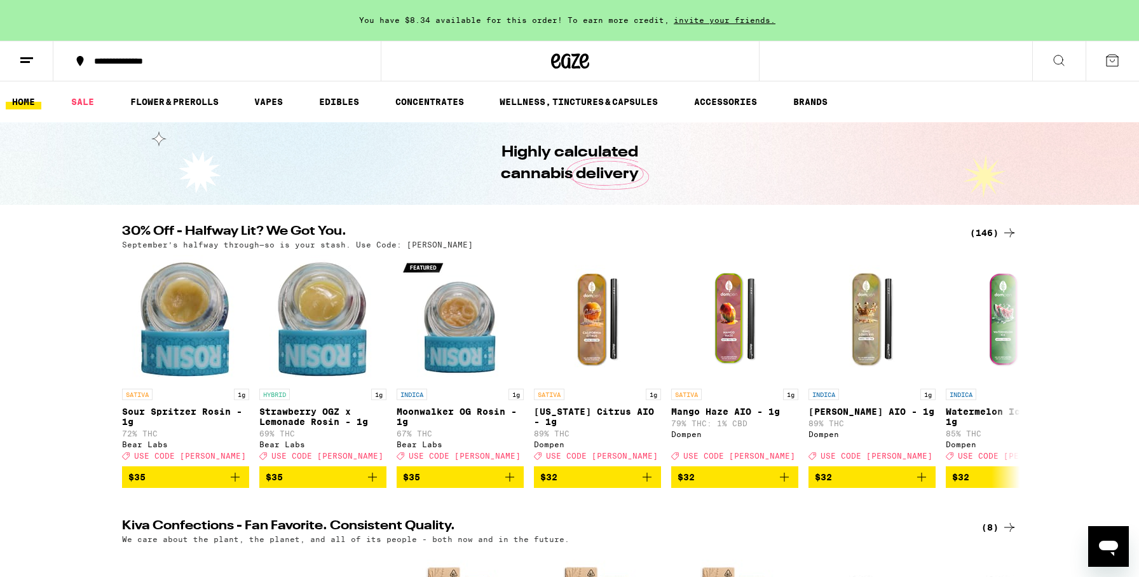
click at [999, 228] on div "(146)" at bounding box center [993, 232] width 47 height 15
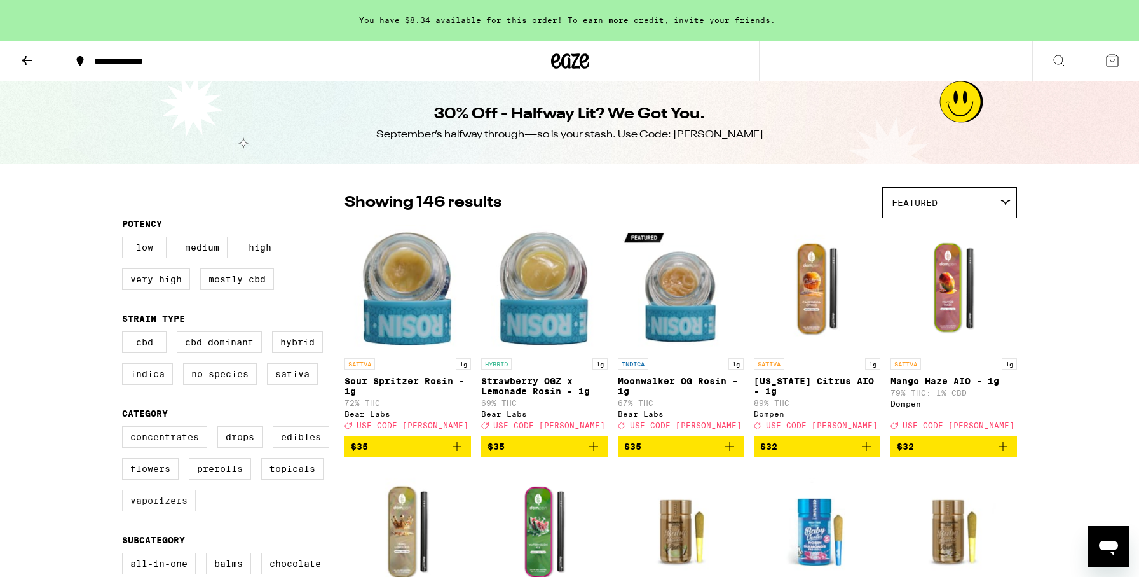
click at [166, 508] on label "Vaporizers" at bounding box center [159, 501] width 74 height 22
click at [125, 429] on input "Vaporizers" at bounding box center [125, 428] width 1 height 1
checkbox input "true"
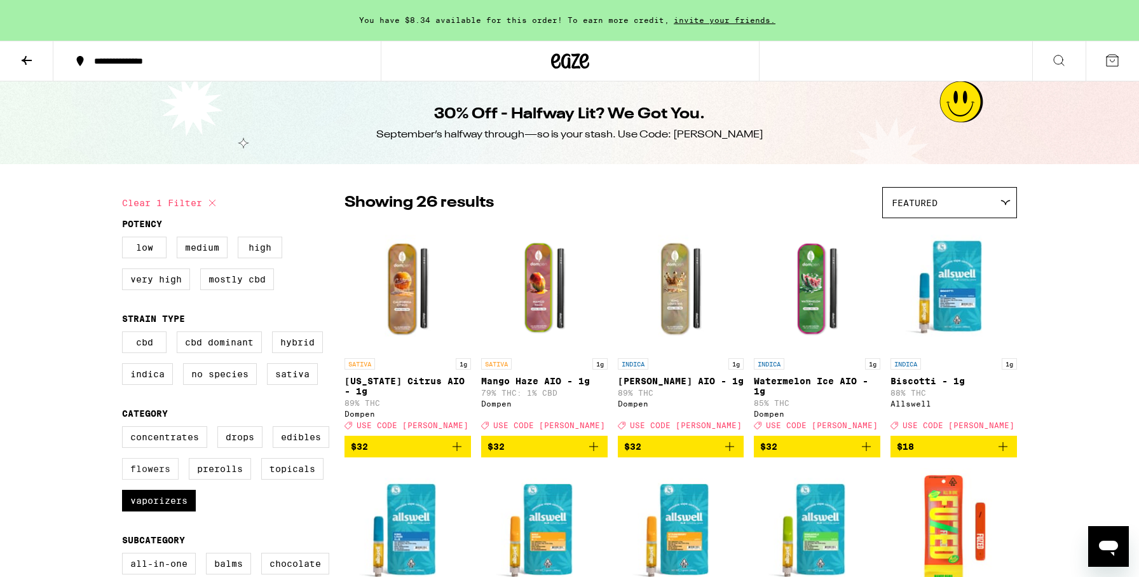
click at [165, 479] on label "Flowers" at bounding box center [150, 469] width 57 height 22
click at [125, 429] on input "Flowers" at bounding box center [125, 428] width 1 height 1
checkbox input "true"
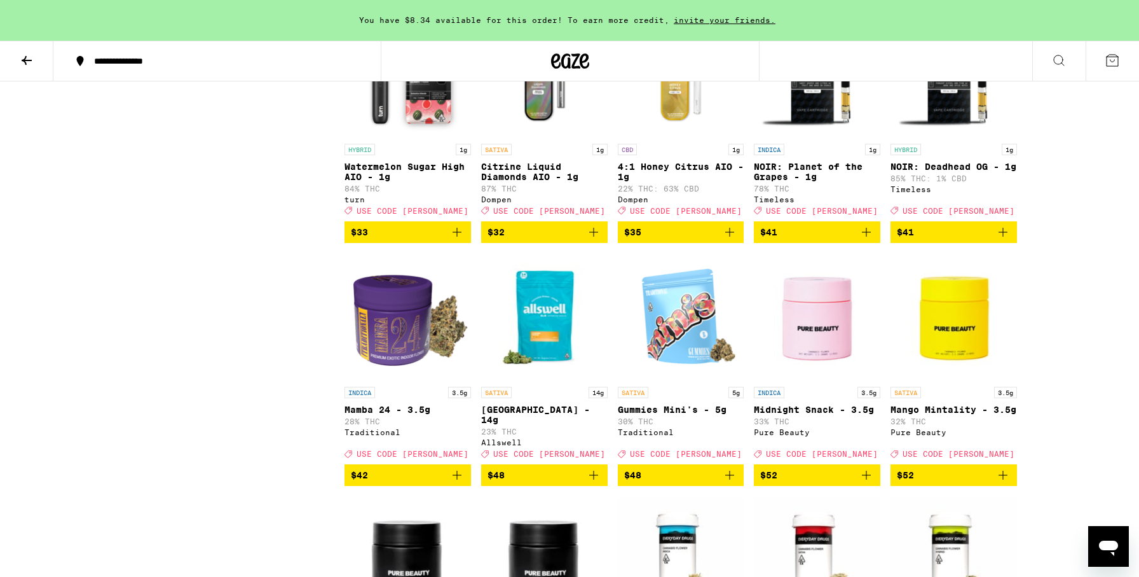
scroll to position [1278, 0]
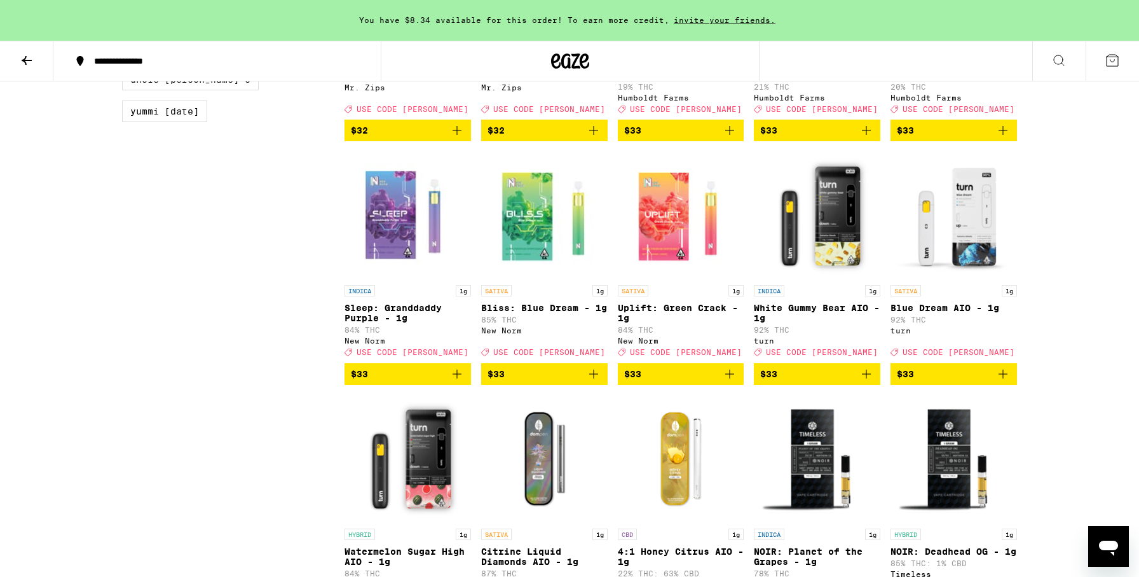
click at [1004, 381] on icon "Add to bag" at bounding box center [1003, 373] width 15 height 15
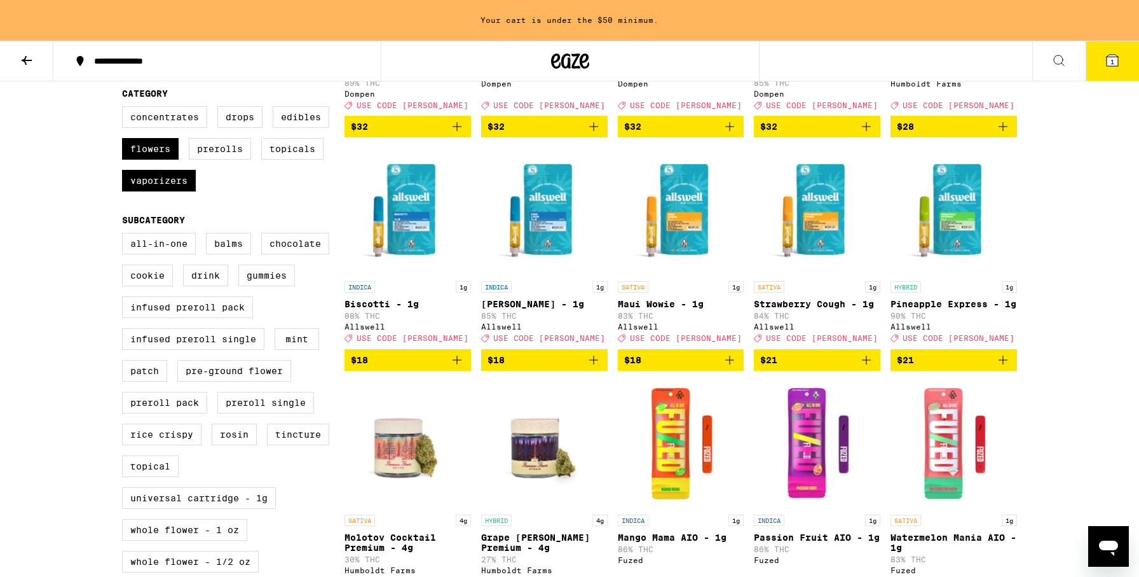
scroll to position [234, 0]
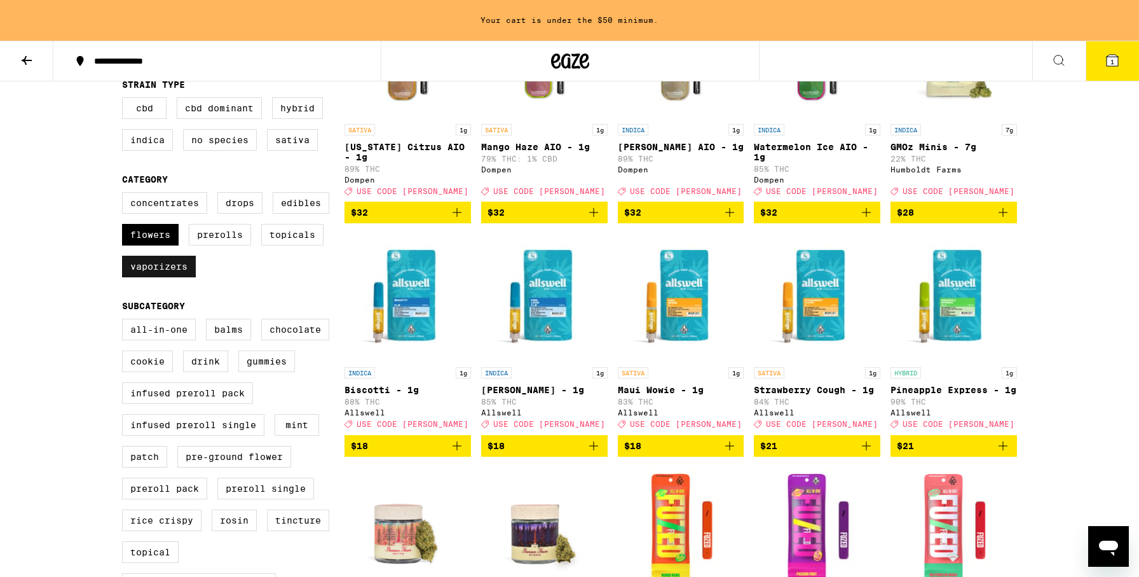
click at [138, 277] on label "Vaporizers" at bounding box center [159, 267] width 74 height 22
click at [125, 195] on input "Vaporizers" at bounding box center [125, 194] width 1 height 1
checkbox input "false"
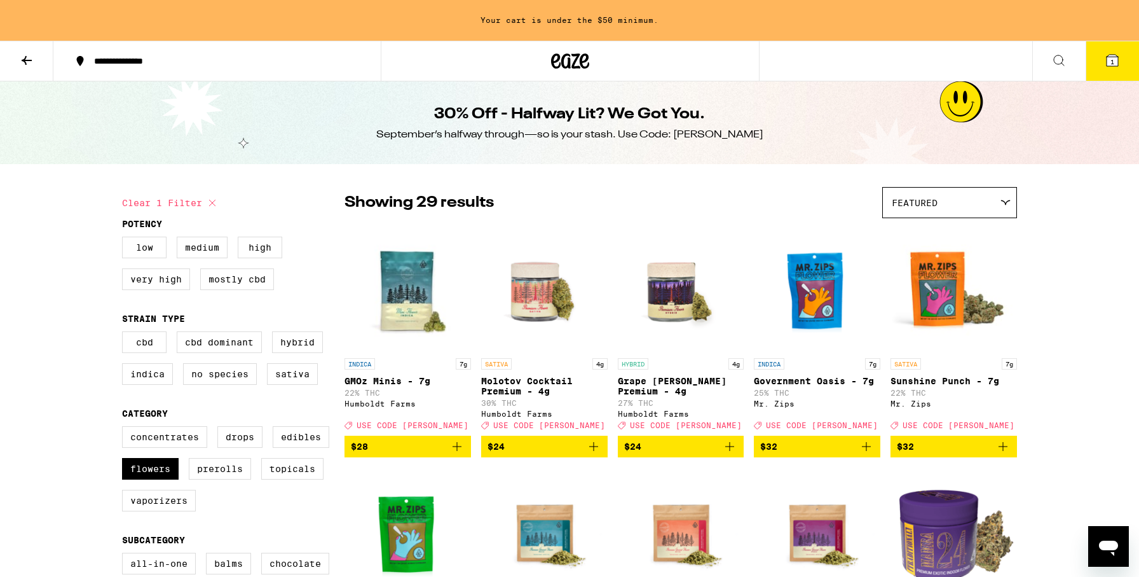
click at [591, 454] on icon "Add to bag" at bounding box center [593, 446] width 15 height 15
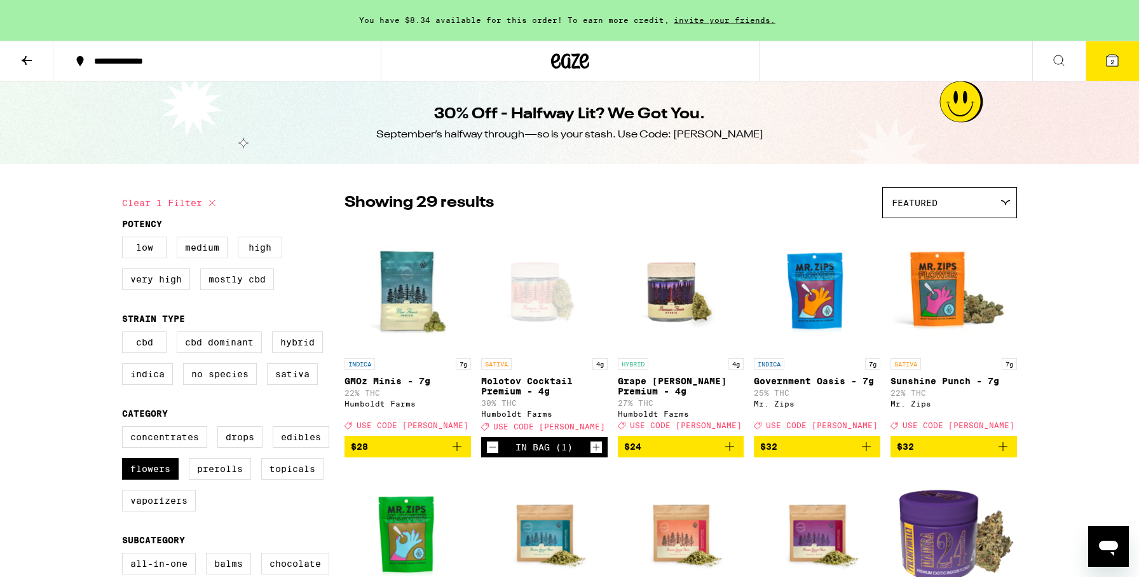
click at [1118, 56] on icon at bounding box center [1112, 60] width 11 height 11
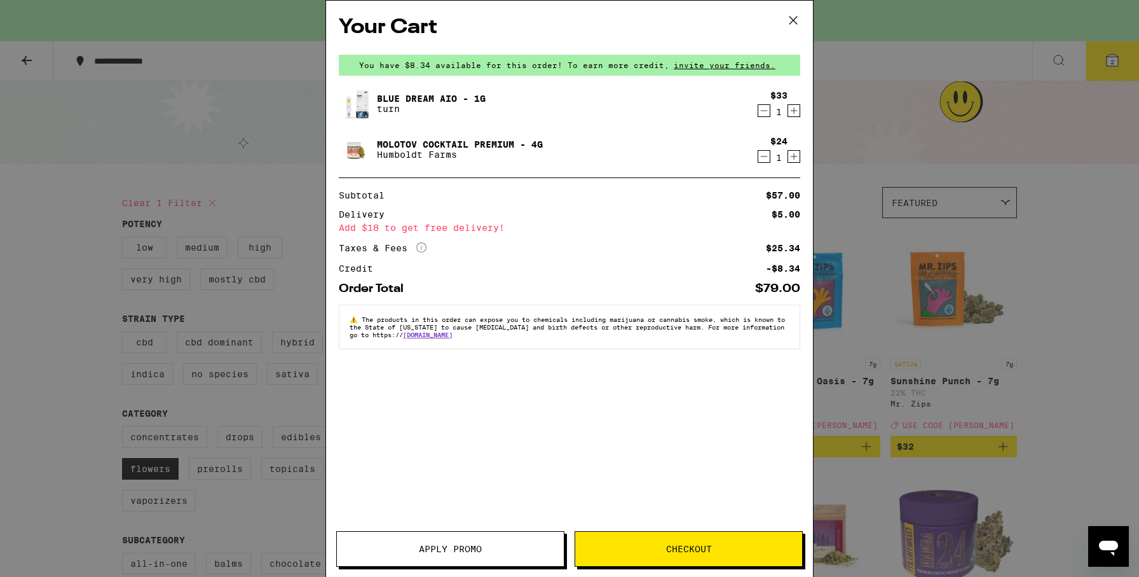
click at [440, 546] on span "Apply Promo" at bounding box center [450, 548] width 63 height 9
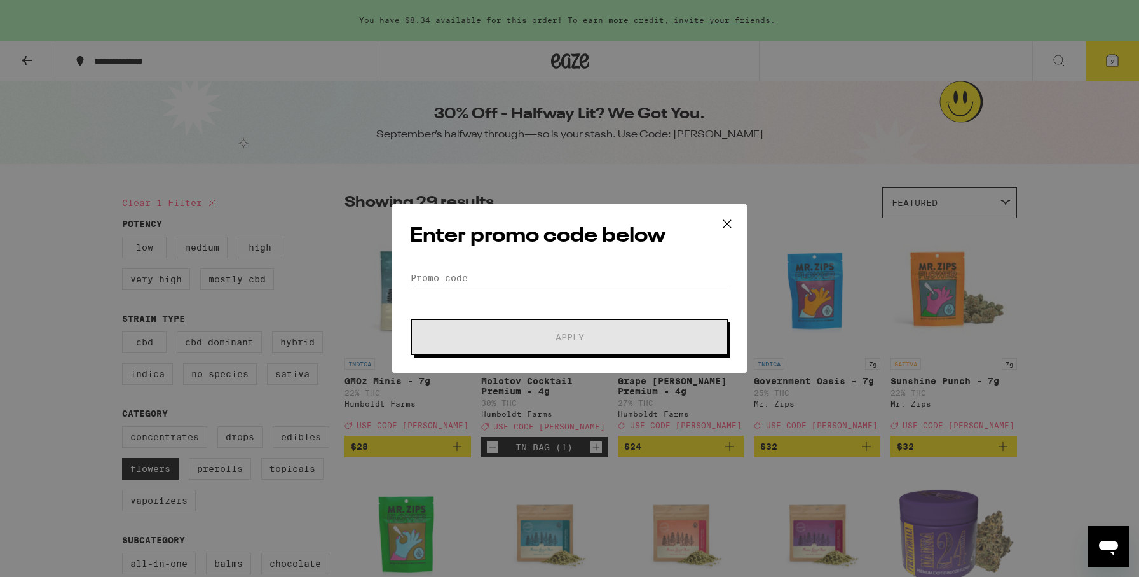
click at [534, 287] on form "Promo Code Apply" at bounding box center [569, 311] width 319 height 86
click at [524, 287] on form "Promo Code Apply" at bounding box center [569, 311] width 319 height 86
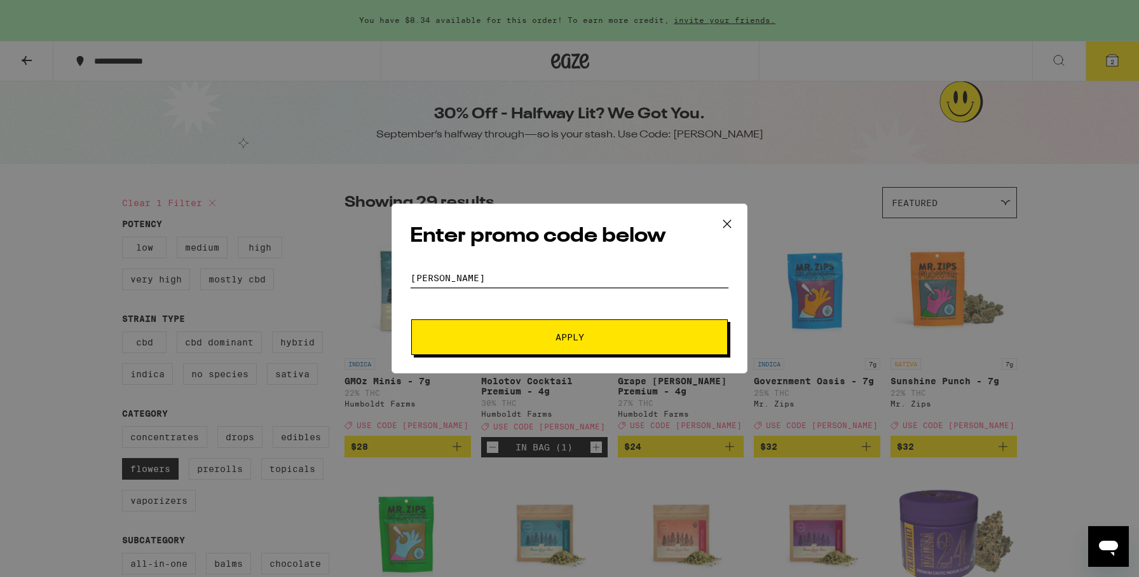
type input "[PERSON_NAME]"
click at [549, 322] on button "Apply" at bounding box center [569, 337] width 317 height 36
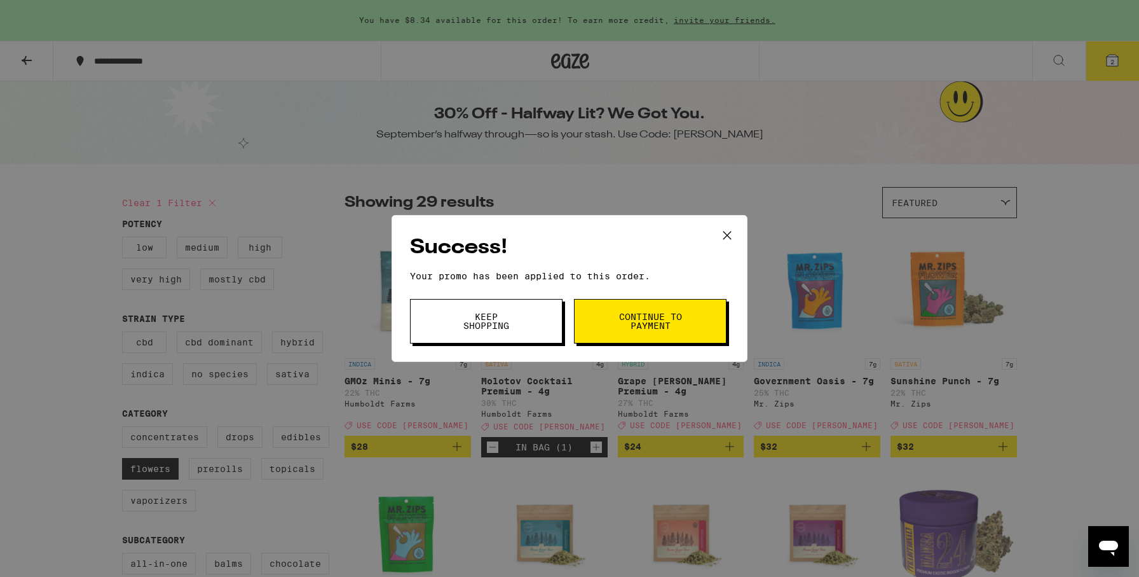
click at [666, 314] on span "Continue to payment" at bounding box center [650, 321] width 65 height 18
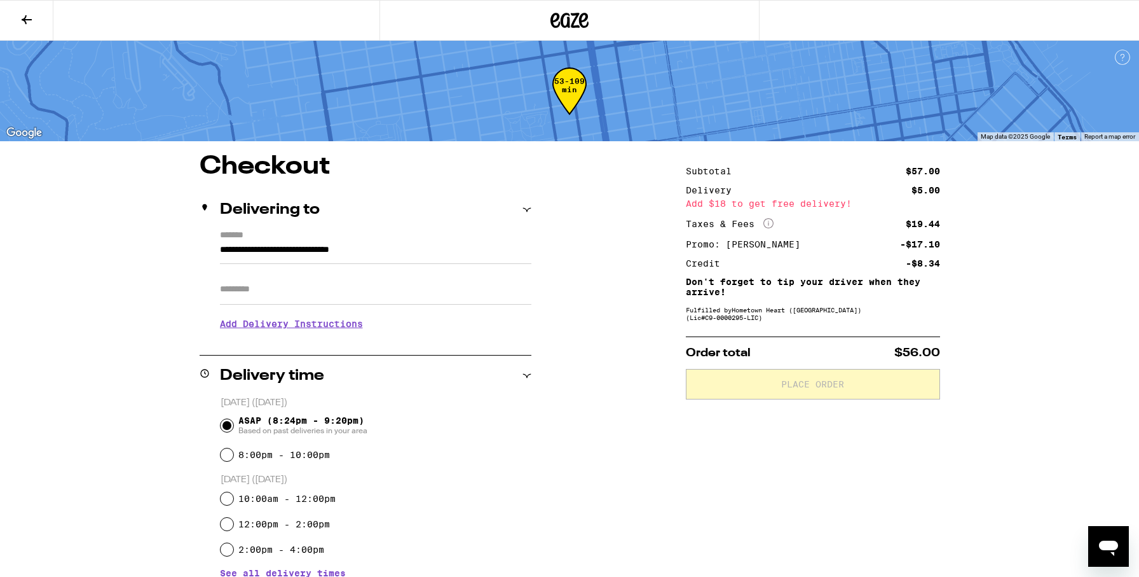
click at [36, 27] on button at bounding box center [26, 21] width 53 height 40
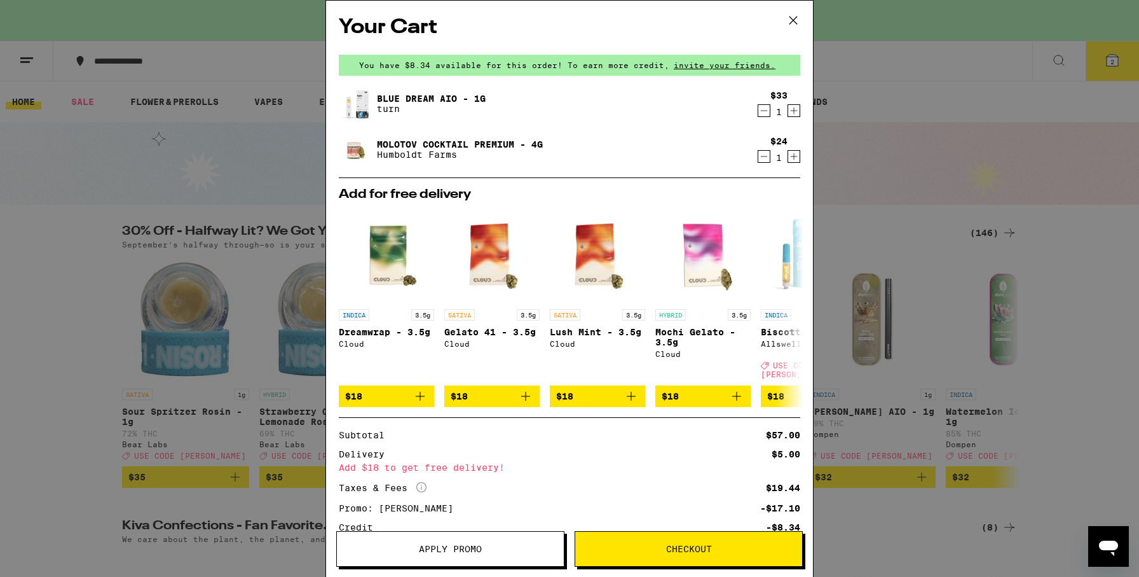
scroll to position [92, 0]
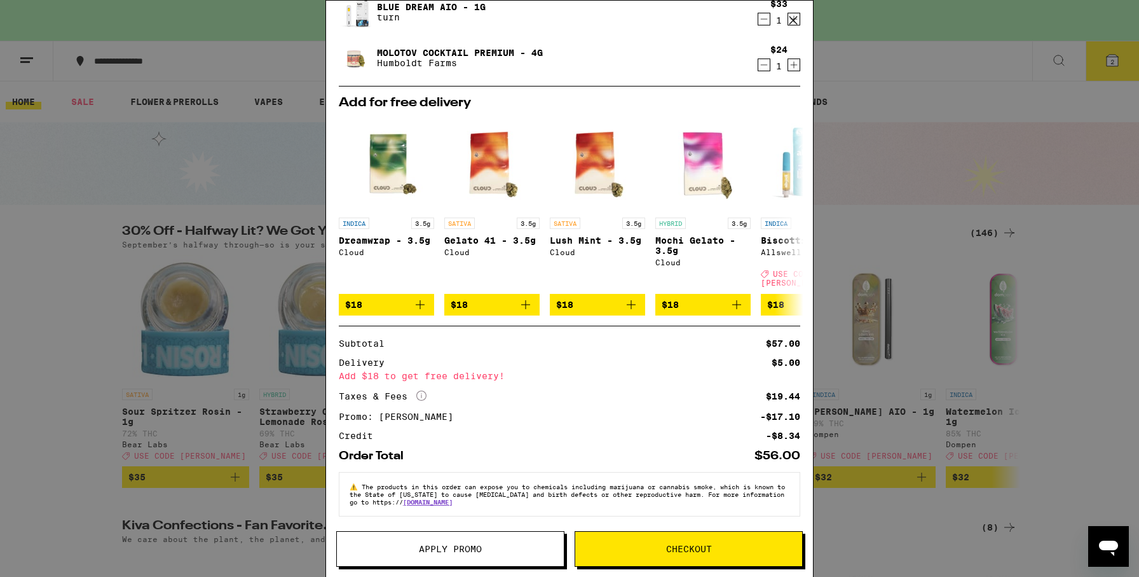
click at [673, 550] on span "Checkout" at bounding box center [689, 548] width 46 height 9
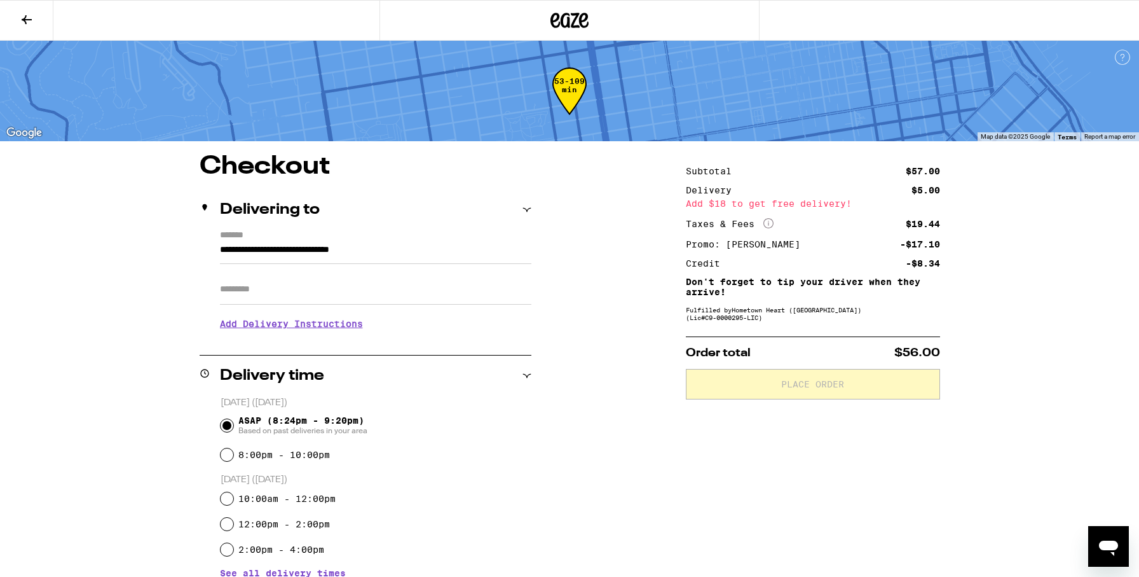
click at [467, 292] on input "Apt/Suite" at bounding box center [376, 289] width 312 height 31
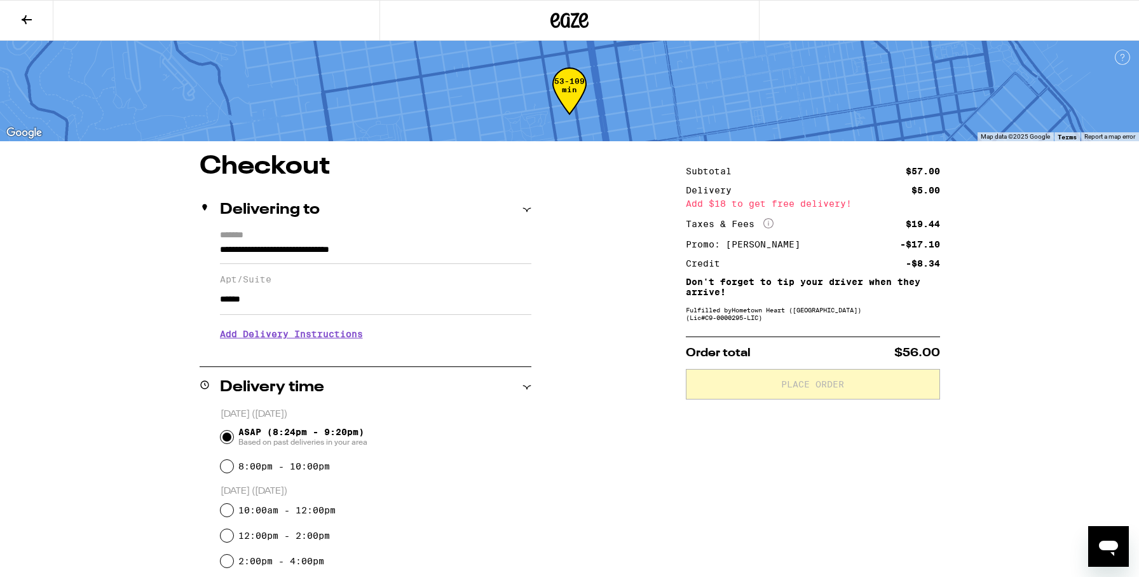
type input "******"
click at [627, 378] on div "**********" at bounding box center [570, 518] width 916 height 729
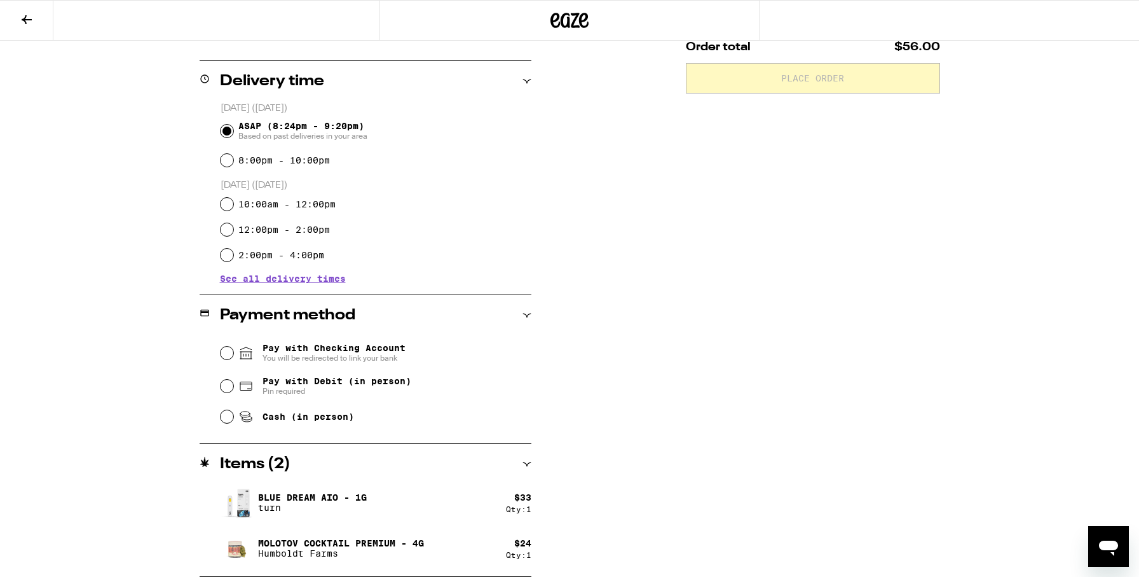
click at [312, 392] on span "Pin required" at bounding box center [337, 391] width 149 height 10
click at [233, 392] on input "Pay with Debit (in person) Pin required" at bounding box center [227, 386] width 13 height 13
radio input "true"
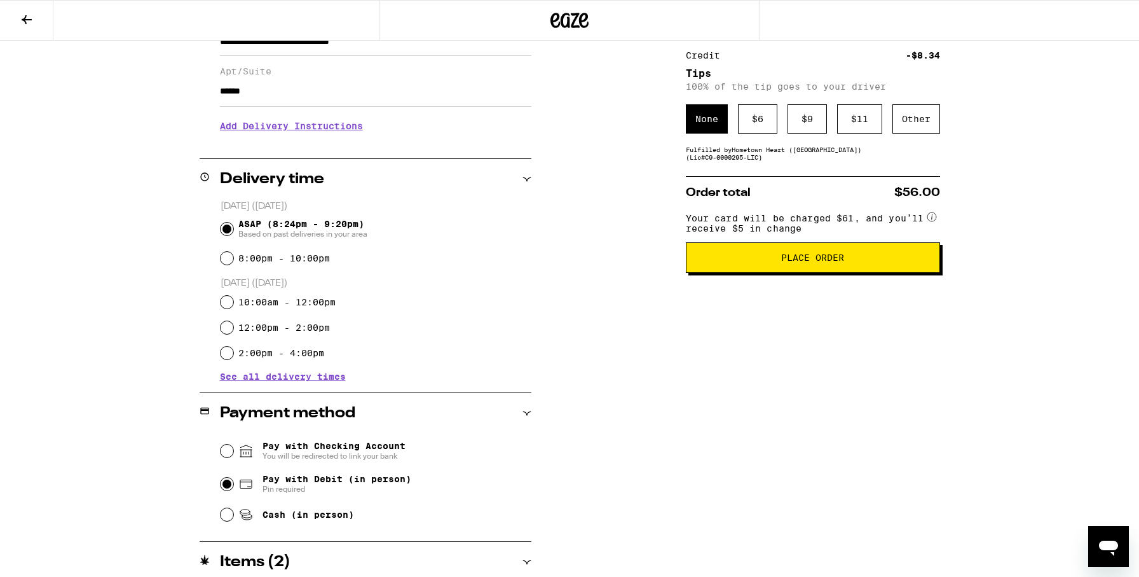
scroll to position [0, 0]
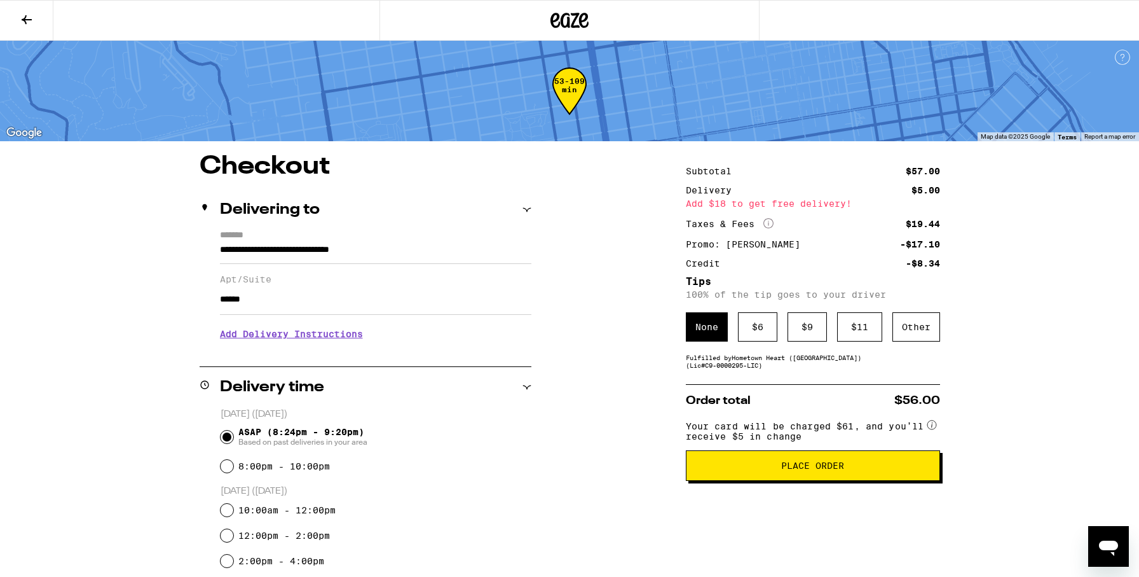
click at [825, 470] on span "Place Order" at bounding box center [812, 465] width 63 height 9
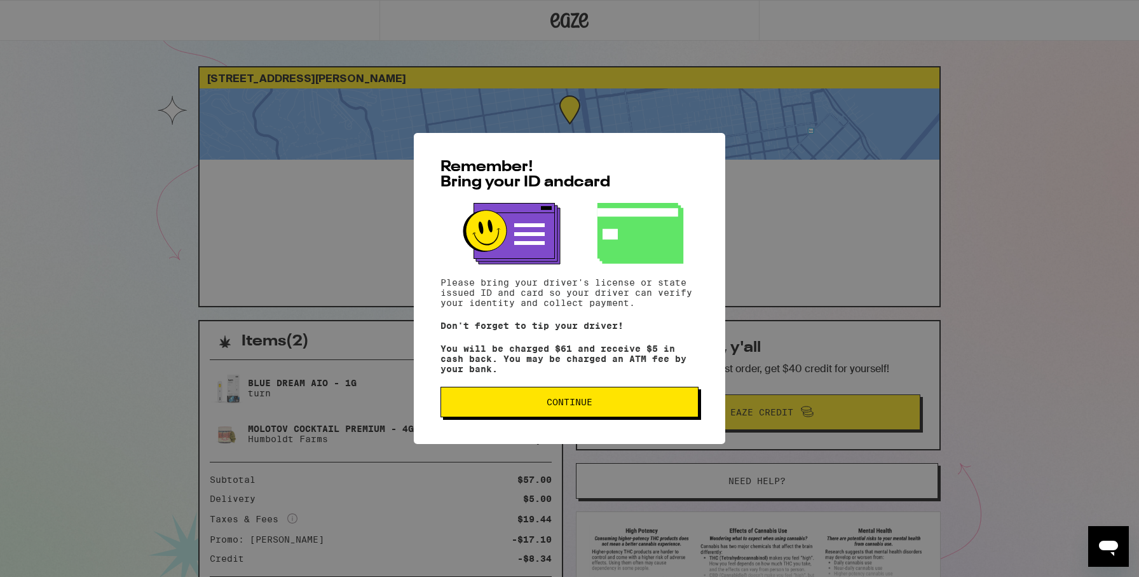
click at [663, 406] on span "Continue" at bounding box center [569, 401] width 237 height 9
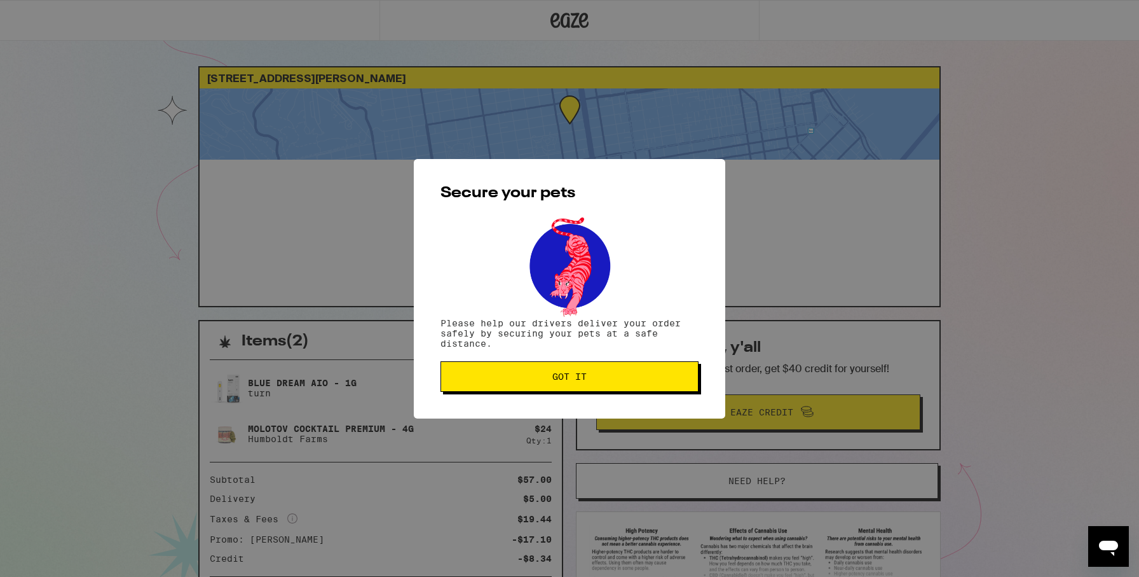
click at [606, 388] on button "Got it" at bounding box center [570, 376] width 258 height 31
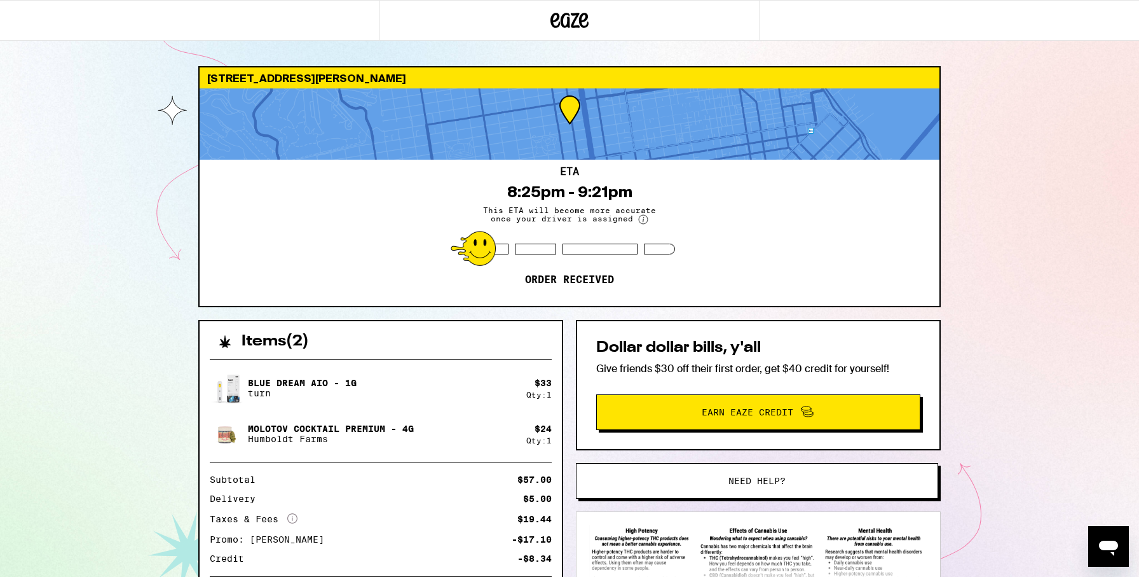
click at [511, 189] on div "8:25pm - 9:21pm" at bounding box center [569, 192] width 125 height 18
click at [519, 189] on div "8:25pm - 9:21pm" at bounding box center [569, 192] width 125 height 18
click at [514, 191] on div "8:25pm - 9:21pm" at bounding box center [569, 192] width 125 height 18
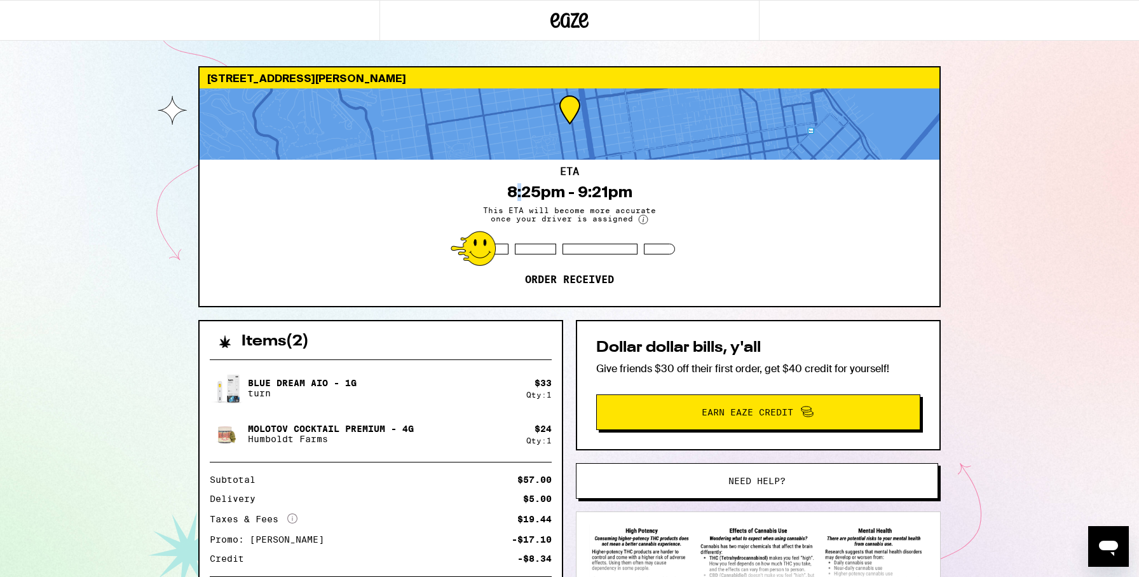
click at [514, 191] on div "8:25pm - 9:21pm" at bounding box center [569, 192] width 125 height 18
click at [503, 191] on div "ETA 8:25pm - 9:21pm This ETA will become more accurate once your driver is assi…" at bounding box center [570, 233] width 740 height 146
click at [507, 191] on div "8:25pm - 9:21pm" at bounding box center [569, 192] width 125 height 18
click at [512, 191] on div "8:25pm - 9:21pm" at bounding box center [569, 192] width 125 height 18
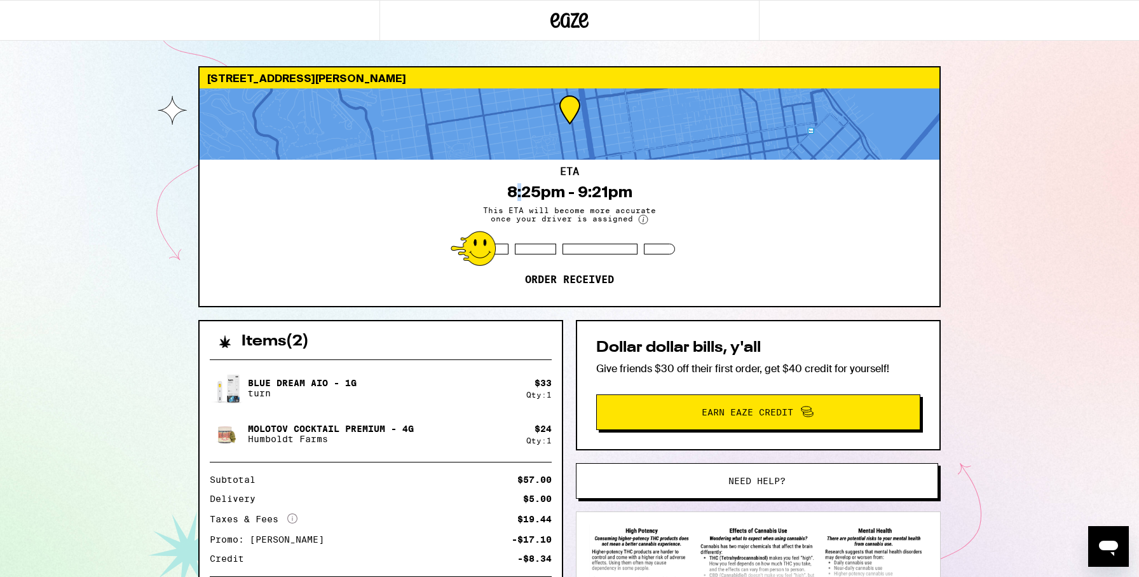
click at [512, 191] on div "8:25pm - 9:21pm" at bounding box center [569, 192] width 125 height 18
click at [525, 190] on div "8:25pm - 9:21pm" at bounding box center [569, 192] width 125 height 18
click at [568, 191] on div "8:25pm - 9:21pm" at bounding box center [569, 192] width 125 height 18
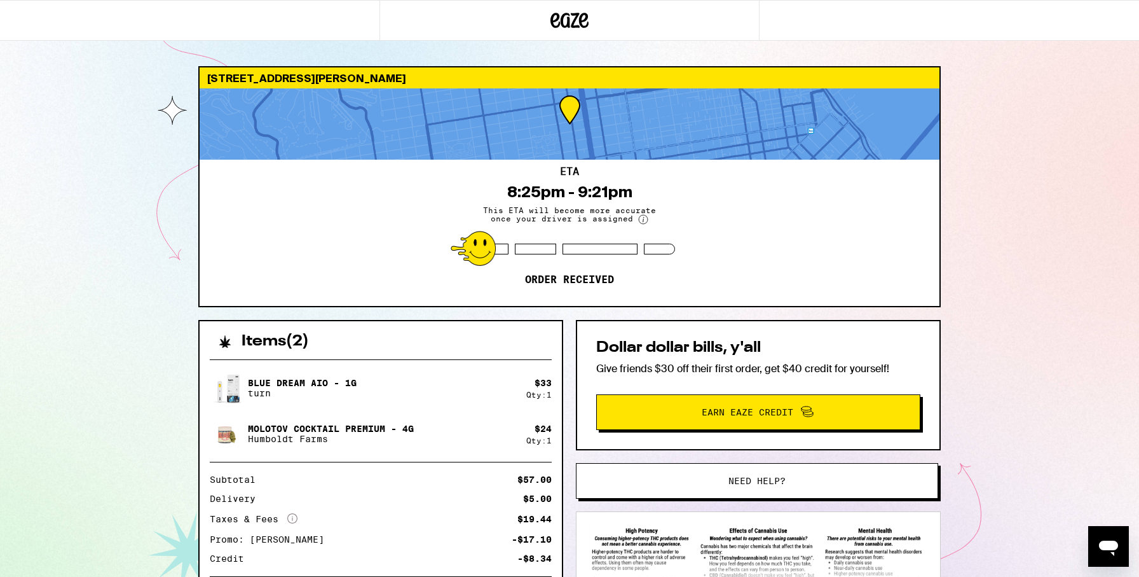
click at [579, 196] on div "8:25pm - 9:21pm" at bounding box center [569, 192] width 125 height 18
click at [584, 195] on div "8:25pm - 9:21pm" at bounding box center [569, 192] width 125 height 18
click at [596, 195] on div "8:25pm - 9:21pm" at bounding box center [569, 192] width 125 height 18
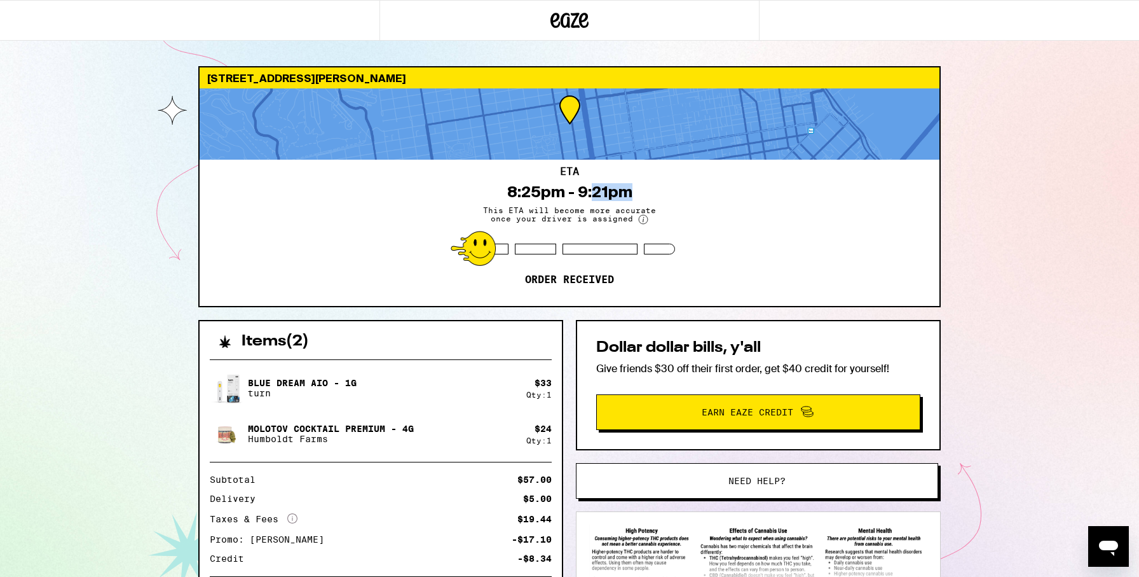
click at [596, 195] on div "8:25pm - 9:21pm" at bounding box center [569, 192] width 125 height 18
click at [614, 195] on div "8:25pm - 9:21pm" at bounding box center [569, 192] width 125 height 18
click at [563, 171] on h2 "ETA" at bounding box center [569, 172] width 19 height 10
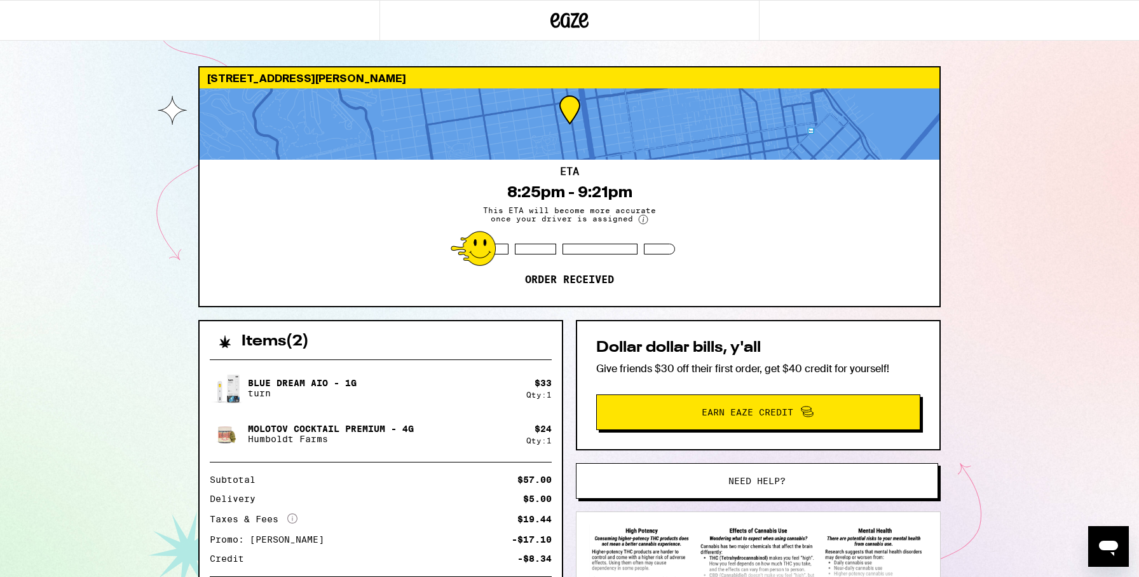
click at [486, 208] on span "This ETA will become more accurate once your driver is assigned" at bounding box center [569, 215] width 191 height 18
click at [643, 217] on circle at bounding box center [643, 219] width 9 height 9
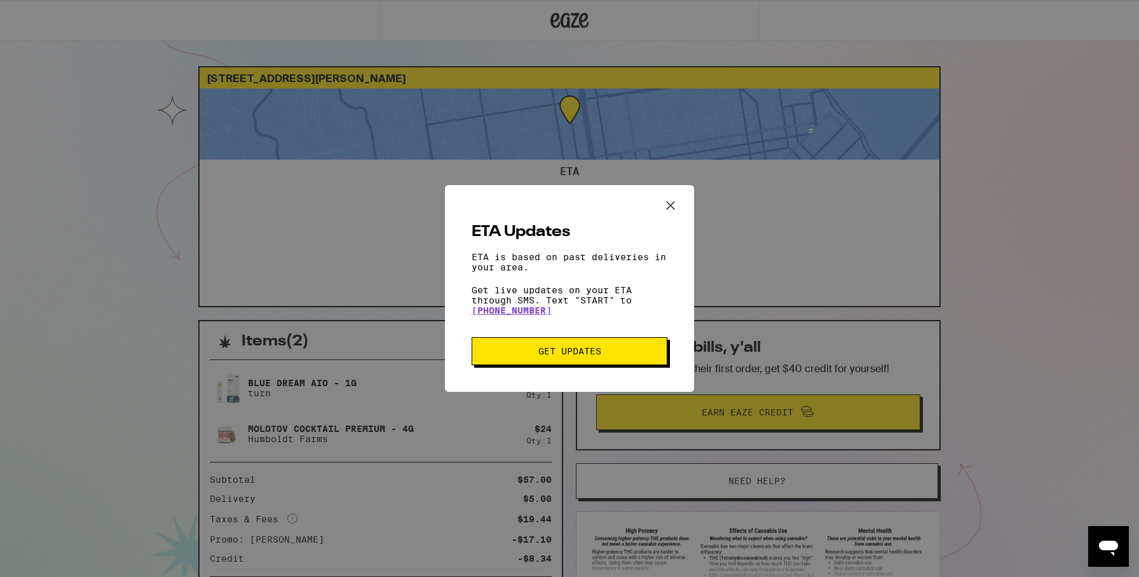
click at [680, 202] on button "Close ETA information modal" at bounding box center [670, 207] width 27 height 24
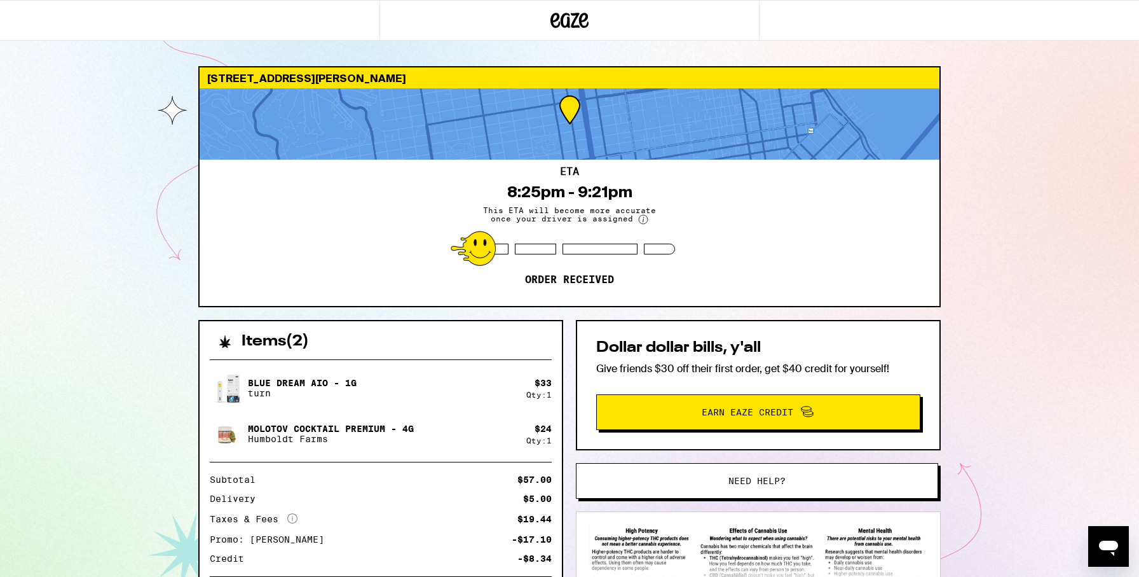
click at [566, 216] on span "This ETA will become more accurate once your driver is assigned" at bounding box center [569, 215] width 191 height 18
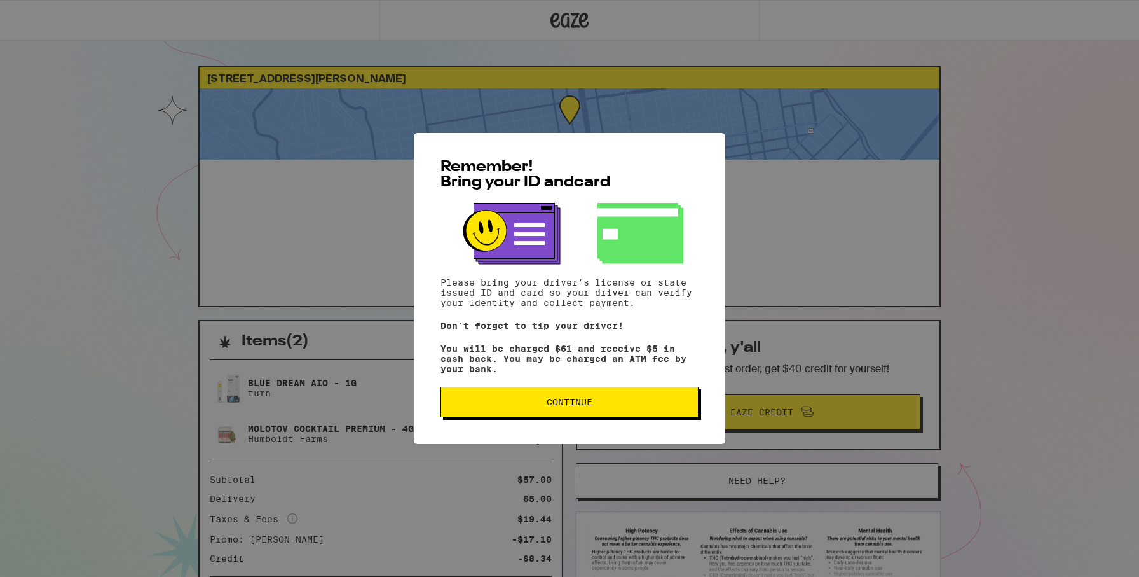
click at [536, 374] on p "You will be charged $61 and receive $5 in cash back. You may be charged an ATM …" at bounding box center [570, 358] width 258 height 31
click at [558, 406] on span "Continue" at bounding box center [570, 401] width 46 height 9
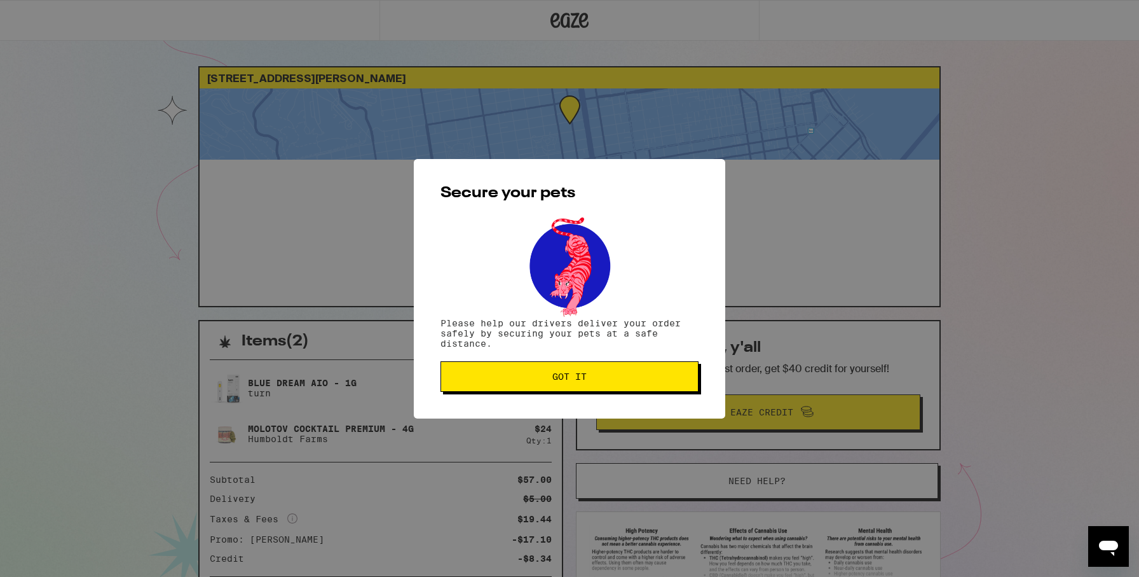
click at [584, 372] on span "Got it" at bounding box center [569, 376] width 34 height 9
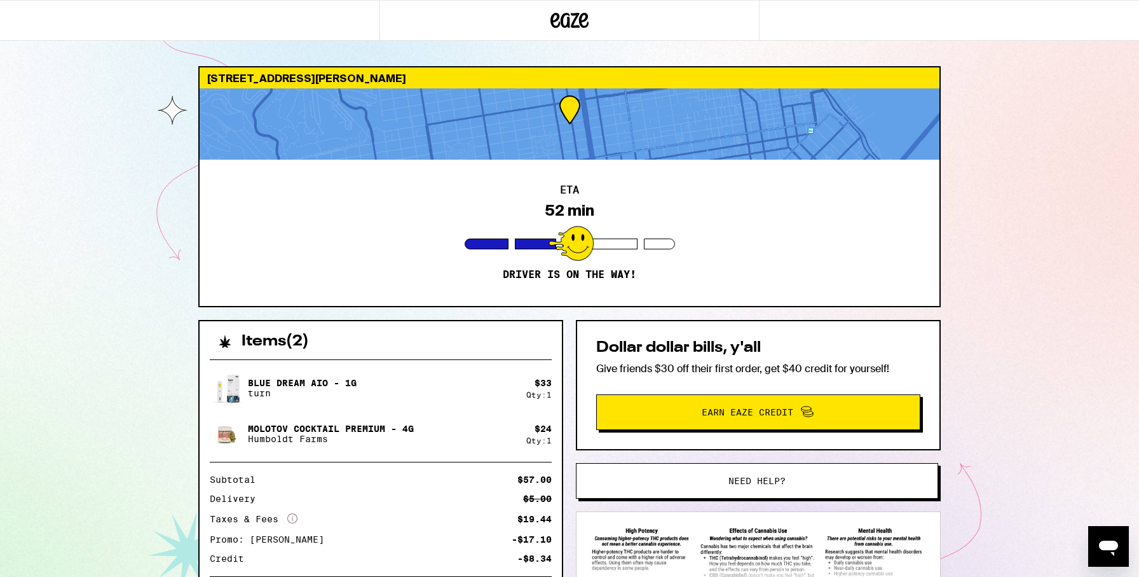
drag, startPoint x: 583, startPoint y: 372, endPoint x: 439, endPoint y: 276, distance: 172.8
click at [583, 372] on div "Dollar dollar bills, y'all Give friends $30 off their first order, get $40 cred…" at bounding box center [758, 385] width 365 height 130
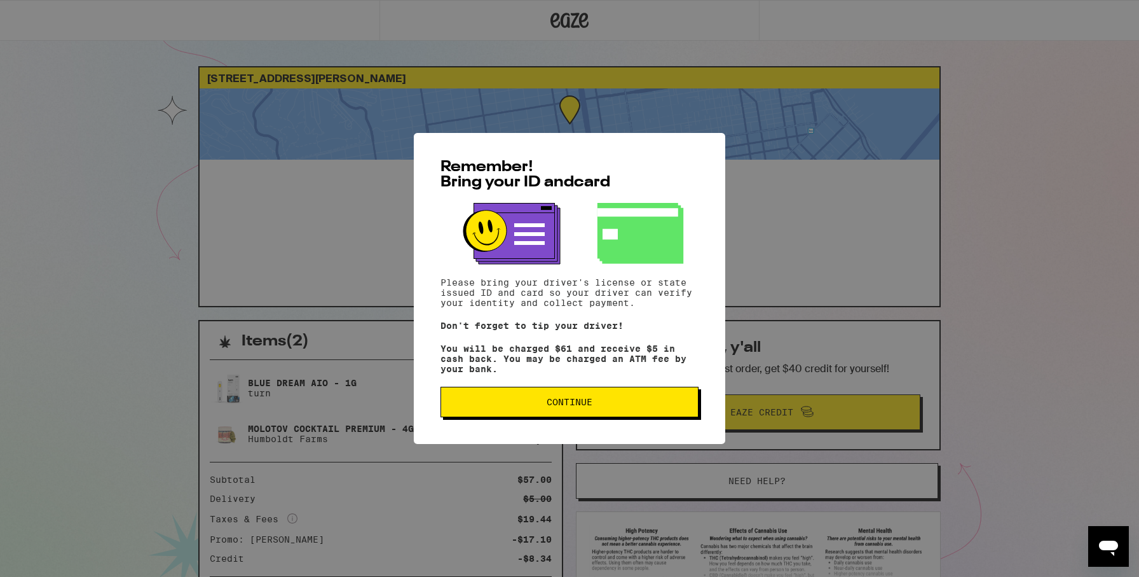
click at [569, 417] on button "Continue" at bounding box center [570, 402] width 258 height 31
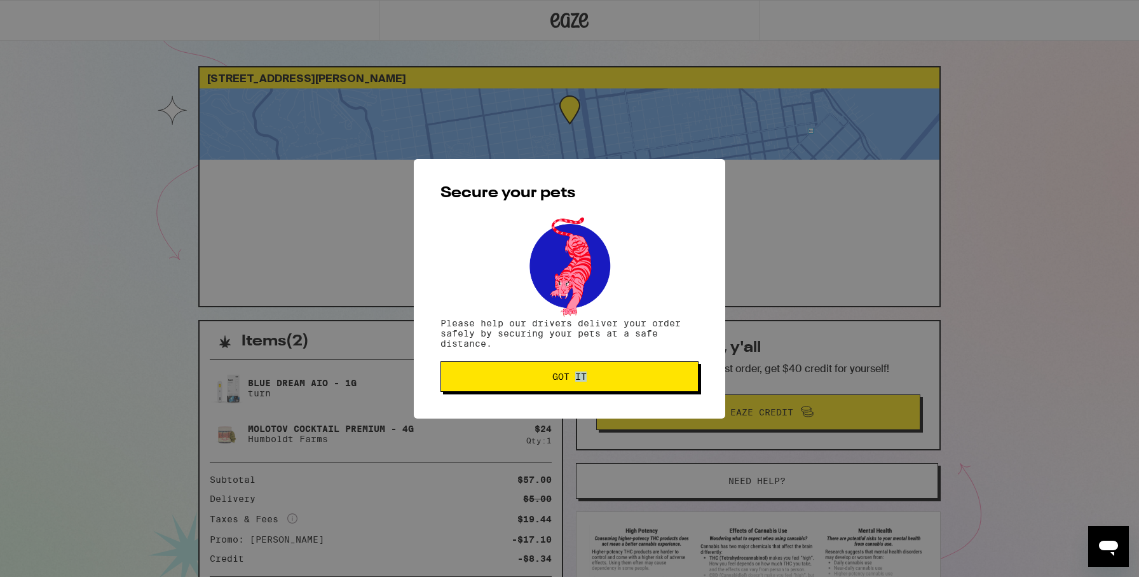
click at [569, 422] on div "Secure your pets Please help our drivers deliver your order safely by securing …" at bounding box center [569, 288] width 1139 height 577
